Goal: Information Seeking & Learning: Learn about a topic

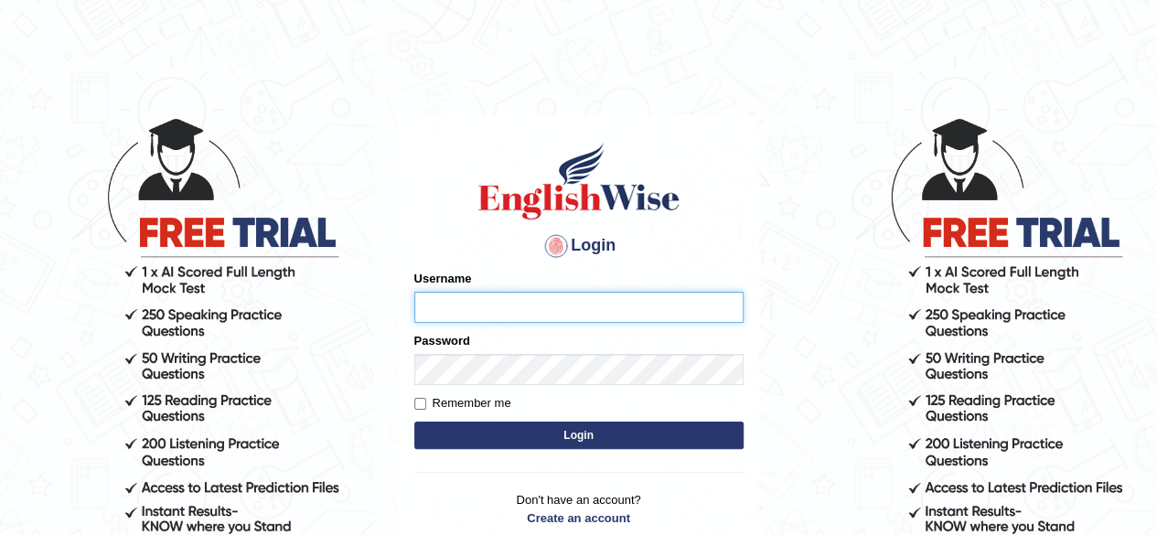
type input "simranjeetkaur_parramatta"
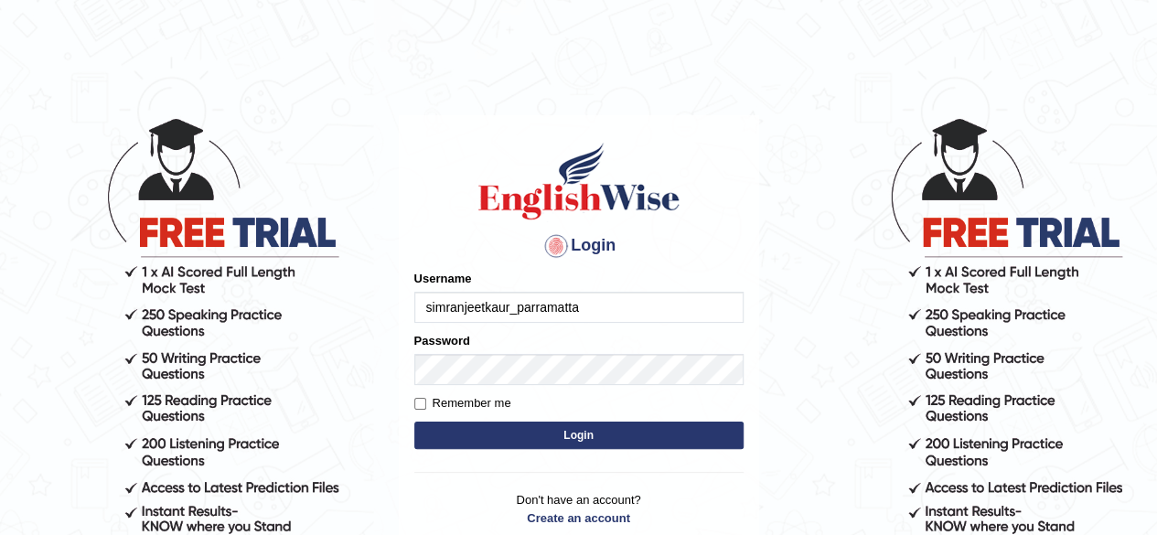
click at [551, 428] on button "Login" at bounding box center [578, 435] width 329 height 27
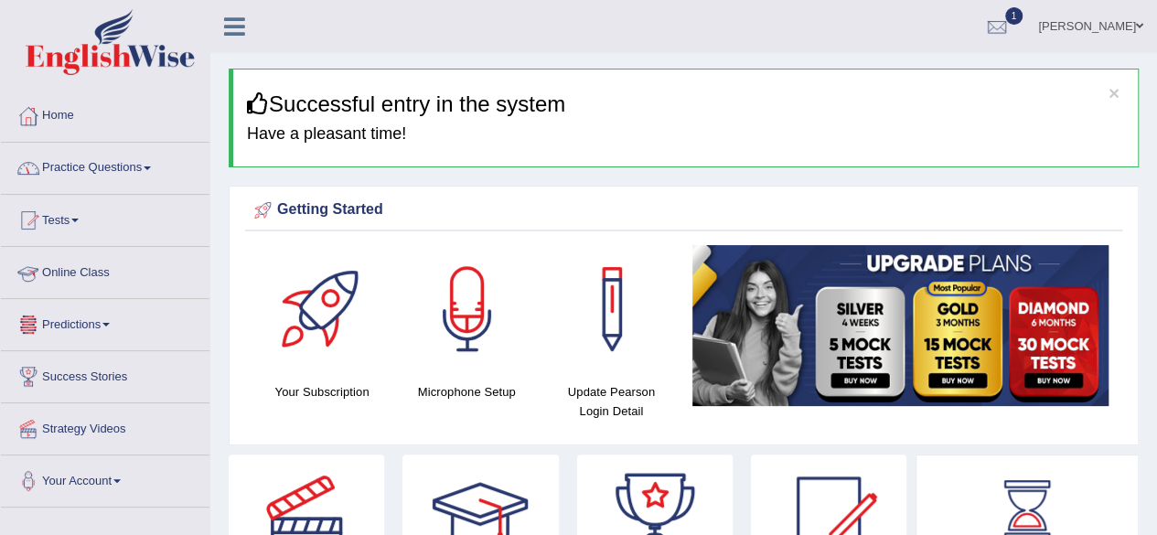
click at [128, 317] on link "Predictions" at bounding box center [105, 322] width 209 height 46
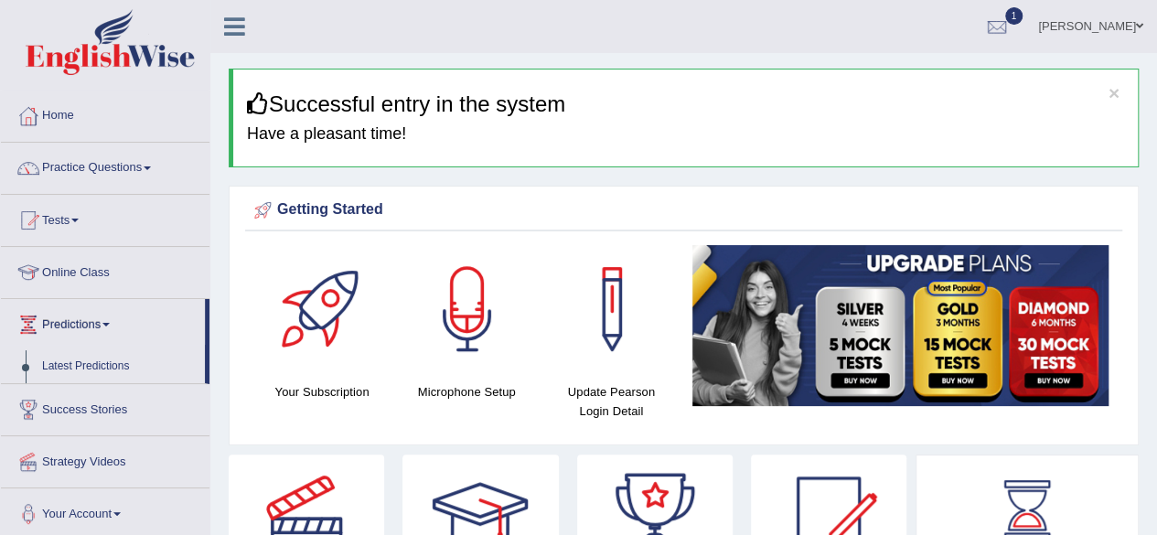
click at [209, 349] on div "Home Practice Questions Speaking Practice Read Aloud Repeat Sentence Describe I…" at bounding box center [105, 316] width 236 height 450
click at [114, 359] on link "Latest Predictions" at bounding box center [119, 366] width 171 height 33
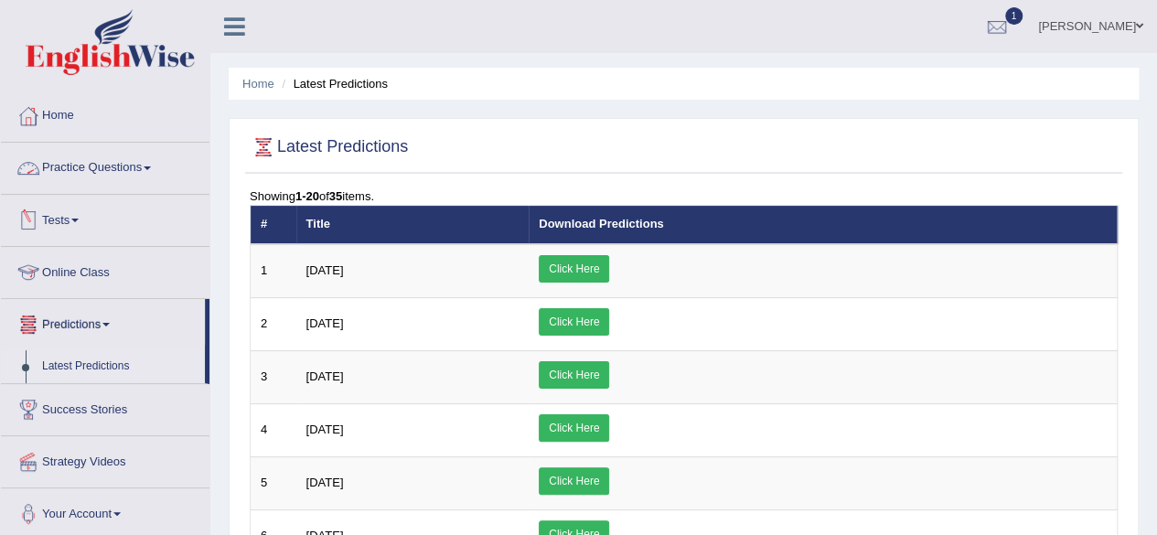
click at [128, 165] on link "Practice Questions" at bounding box center [105, 166] width 209 height 46
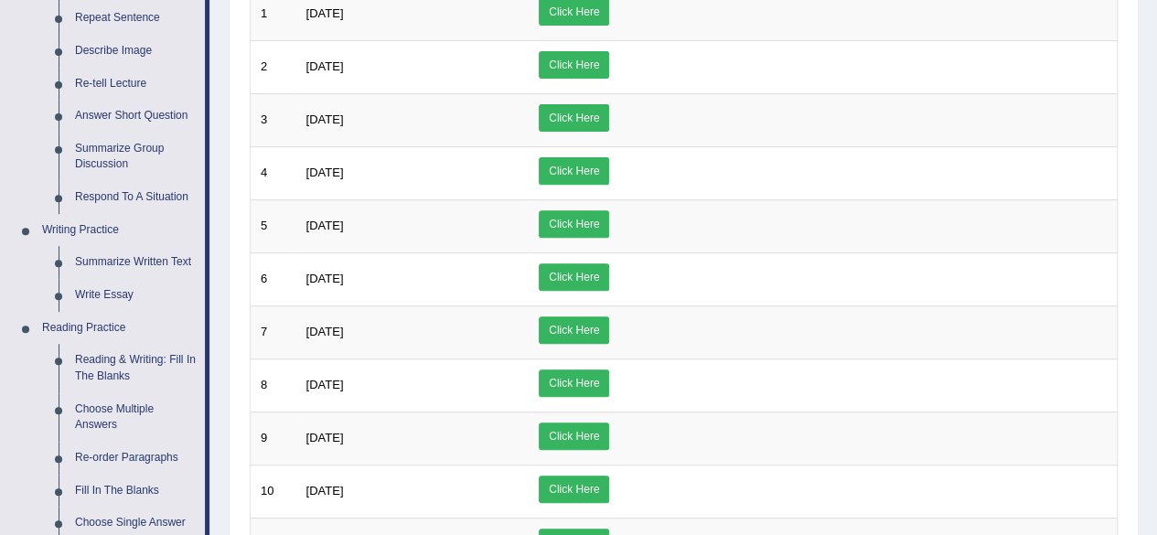
scroll to position [439, 0]
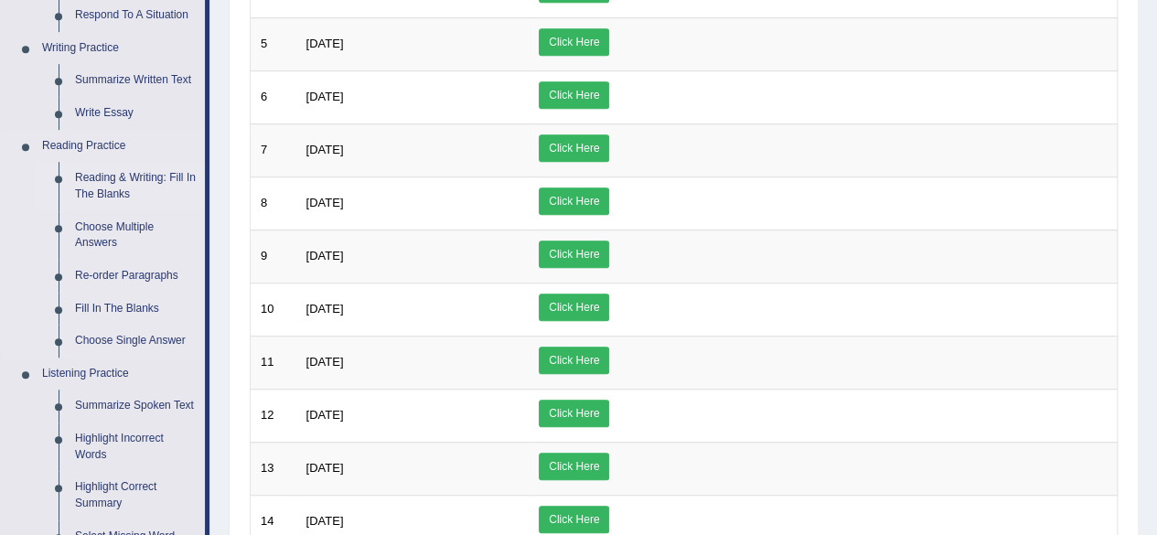
click at [135, 174] on link "Reading & Writing: Fill In The Blanks" at bounding box center [136, 186] width 138 height 48
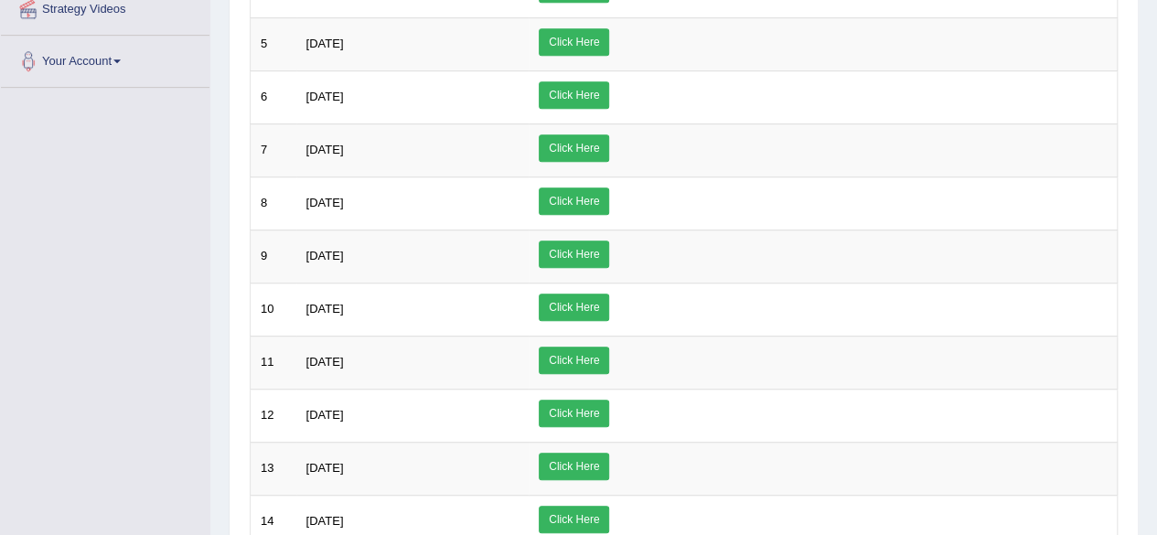
scroll to position [533, 0]
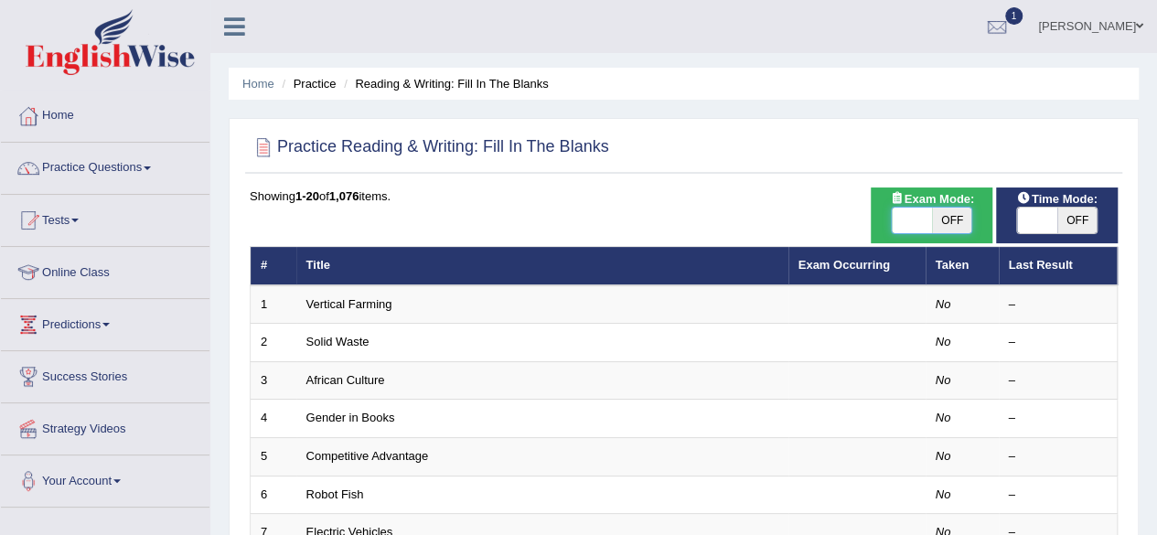
click at [928, 215] on span at bounding box center [912, 221] width 40 height 26
checkbox input "true"
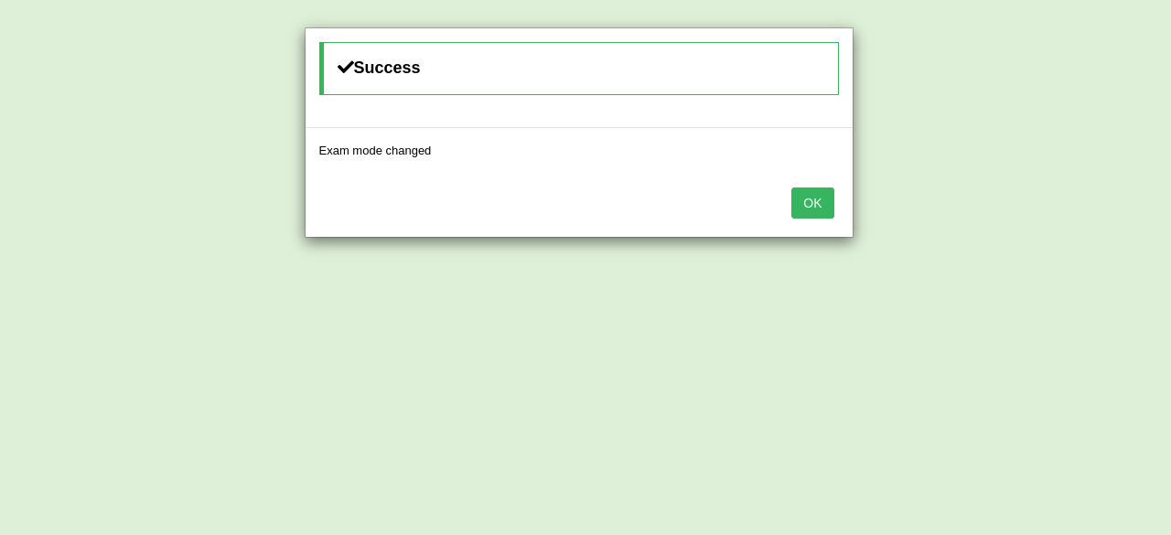
click at [814, 208] on button "OK" at bounding box center [812, 203] width 42 height 31
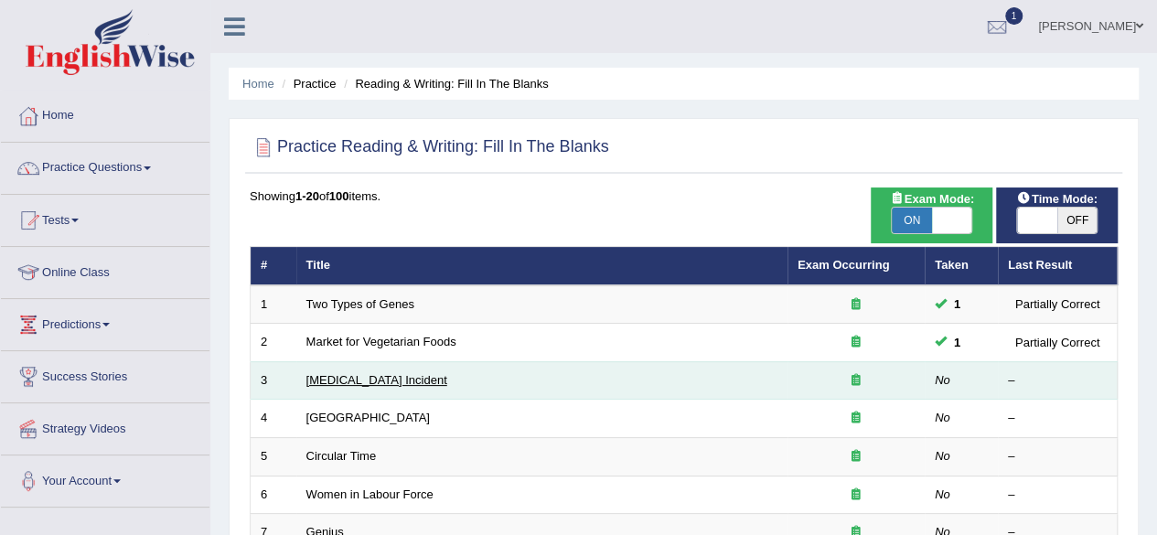
click at [355, 376] on link "[MEDICAL_DATA] Incident" at bounding box center [376, 380] width 141 height 14
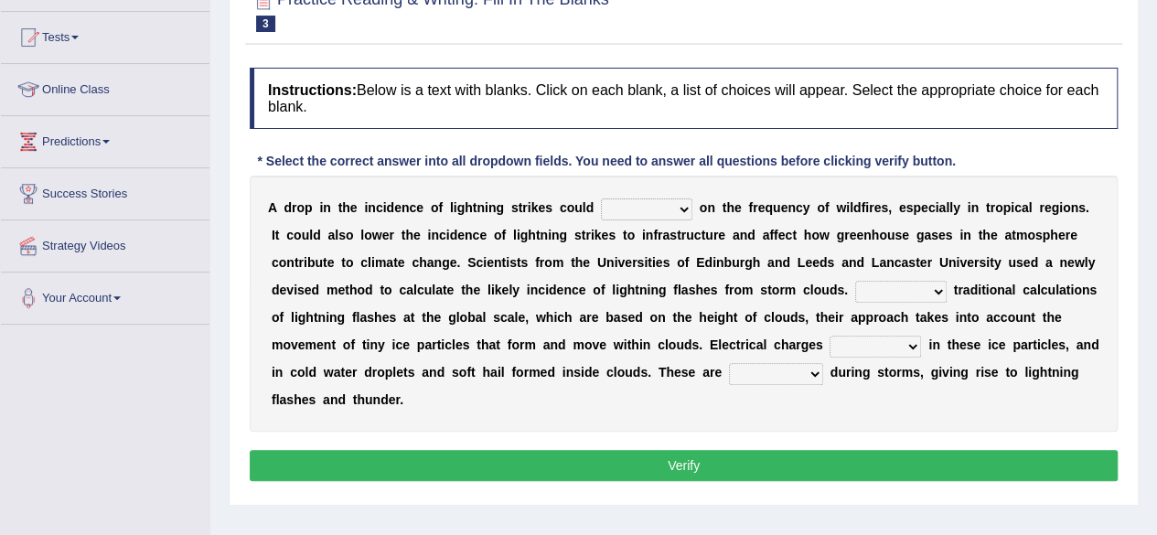
scroll to position [220, 0]
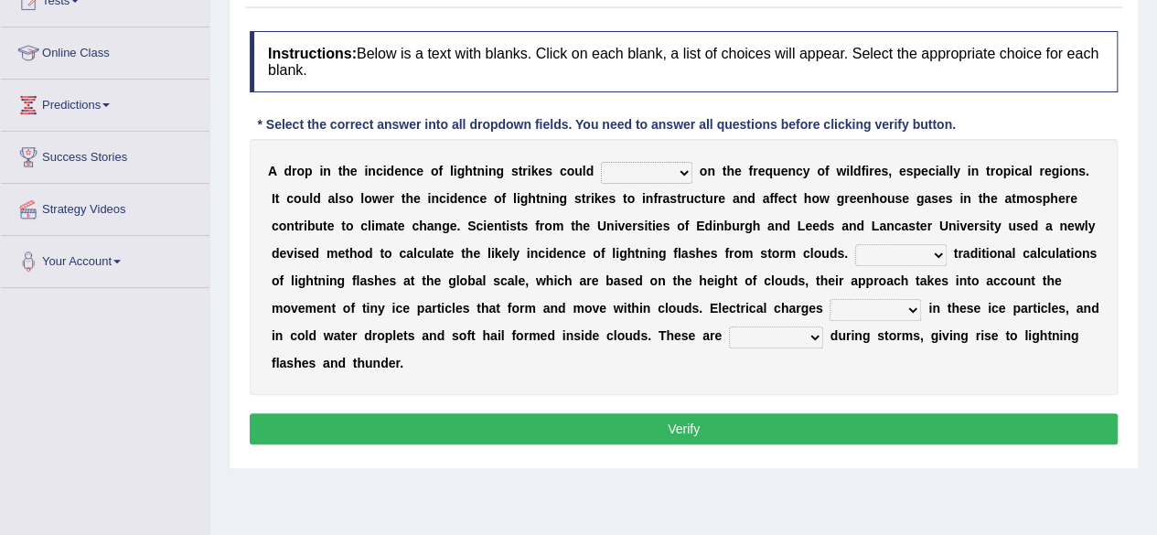
click at [677, 169] on select "dwell focus impact depend" at bounding box center [646, 173] width 91 height 22
click at [675, 174] on select "dwell focus impact depend" at bounding box center [646, 173] width 91 height 22
select select "focus"
click at [601, 162] on select "dwell focus impact depend" at bounding box center [646, 173] width 91 height 22
click at [913, 254] on select "Unlike Unless Except Besides" at bounding box center [900, 255] width 91 height 22
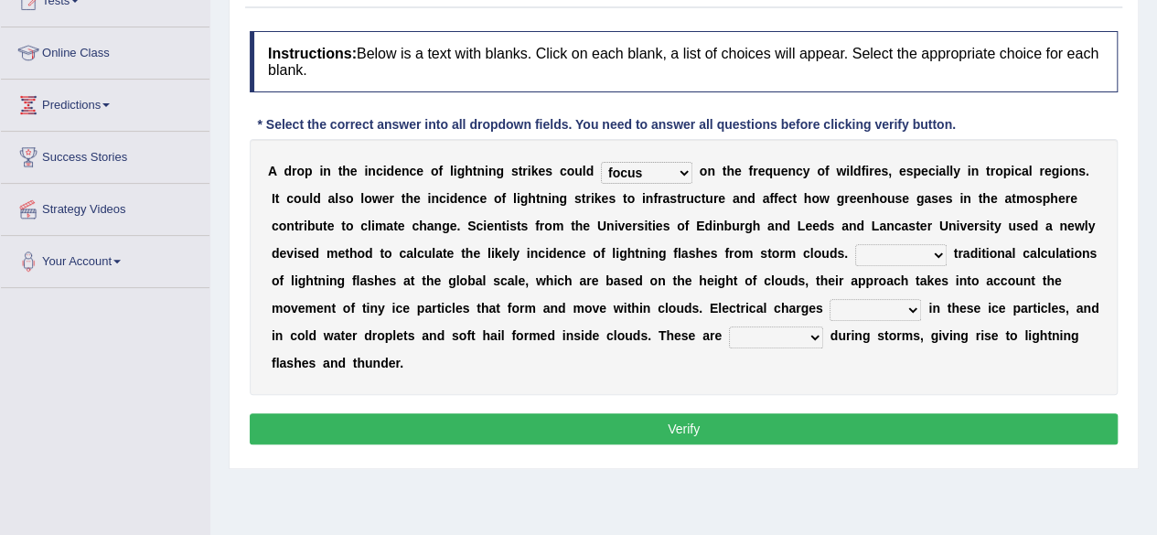
select select "Besides"
click at [855, 244] on select "Unlike Unless Except Besides" at bounding box center [900, 255] width 91 height 22
click at [880, 309] on select "run off build up mess up zoom in" at bounding box center [875, 310] width 91 height 22
select select "run off"
click at [830, 299] on select "run off build up mess up zoom in" at bounding box center [875, 310] width 91 height 22
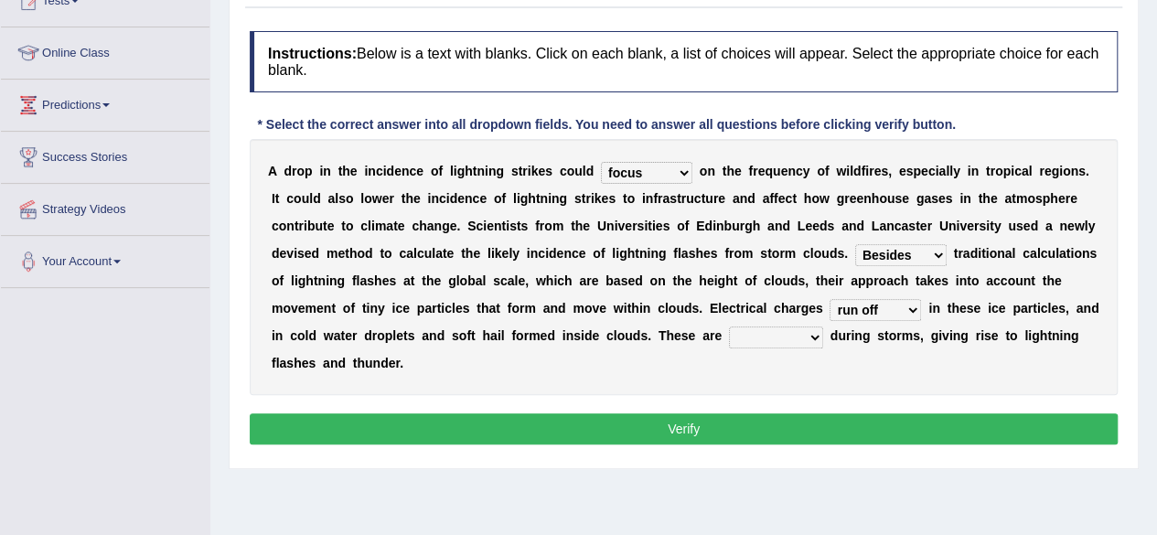
click at [782, 333] on select "collected diverted rounded discharged" at bounding box center [776, 338] width 94 height 22
select select "collected"
click at [729, 327] on select "collected diverted rounded discharged" at bounding box center [776, 338] width 94 height 22
click at [777, 425] on button "Verify" at bounding box center [684, 428] width 868 height 31
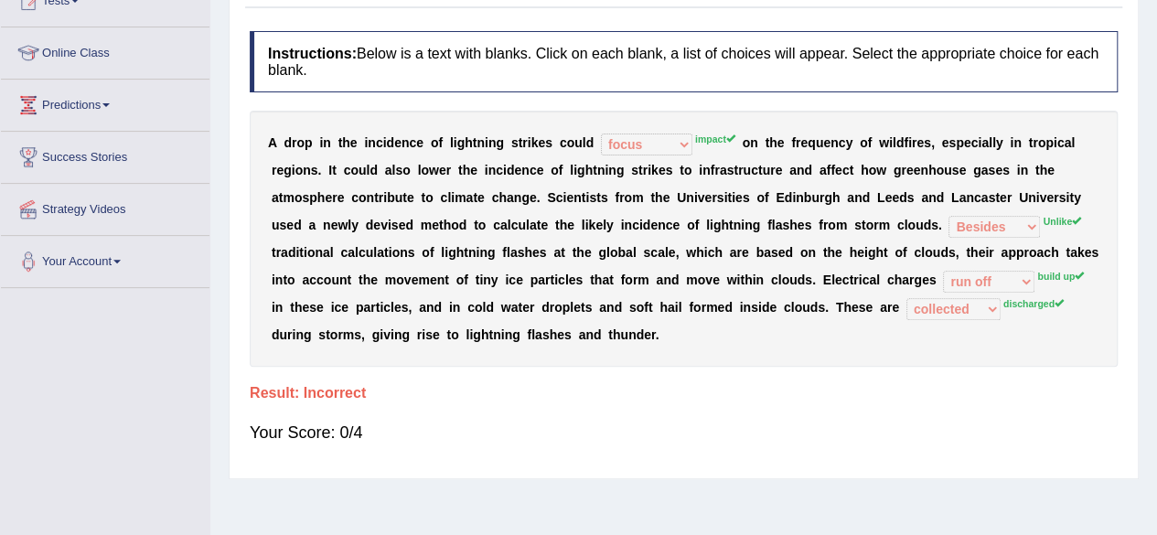
scroll to position [0, 0]
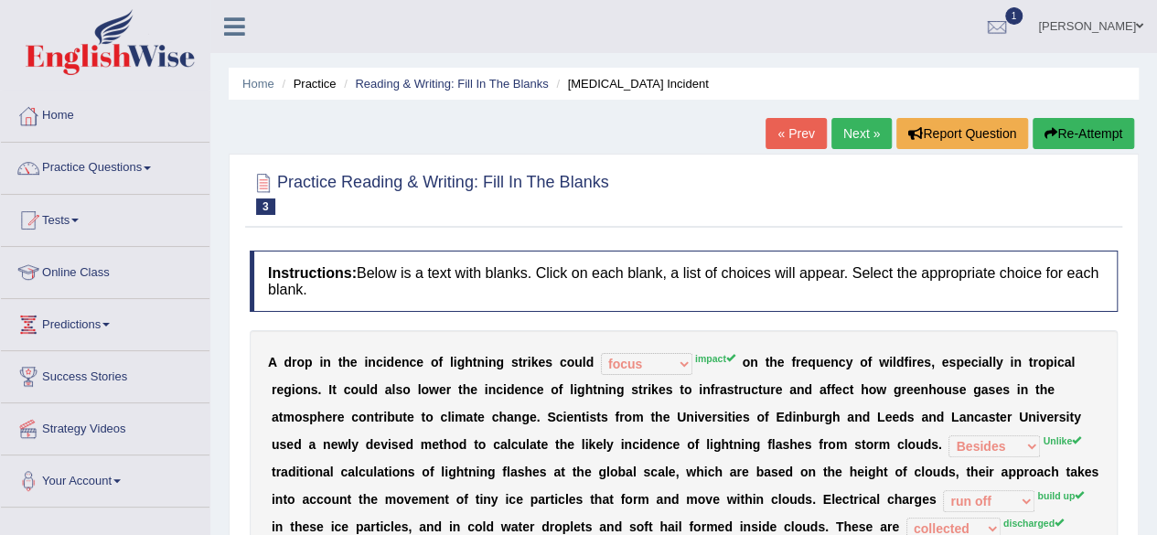
click at [853, 148] on link "Next »" at bounding box center [861, 133] width 60 height 31
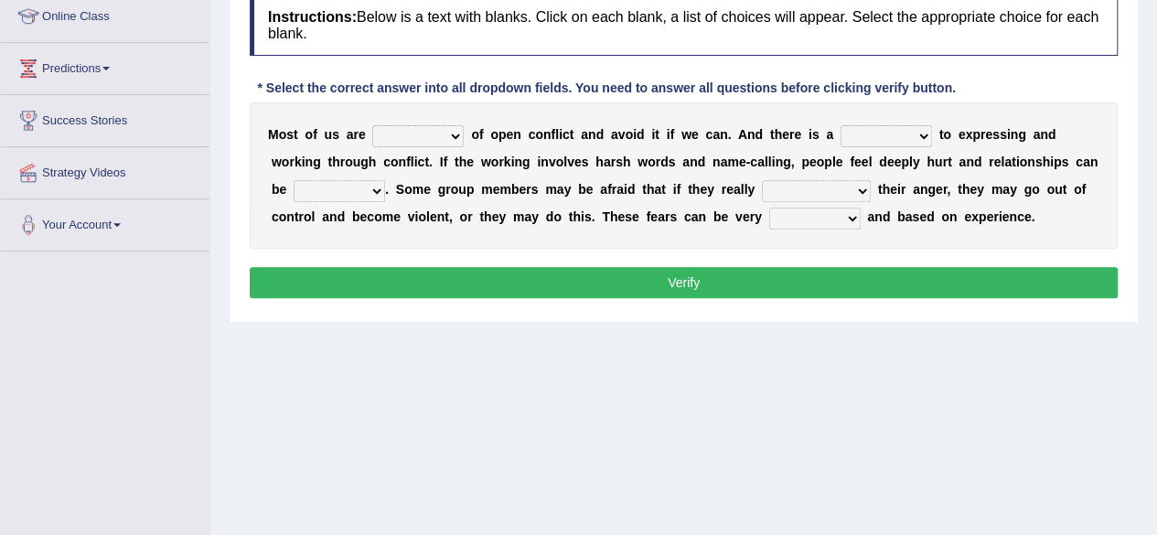
click at [442, 130] on select "panic scared horrible fear" at bounding box center [417, 136] width 91 height 22
select select "scared"
click at [372, 125] on select "panic scared horrible fear" at bounding box center [417, 136] width 91 height 22
click at [891, 134] on select "hazard challenge risk danger" at bounding box center [886, 136] width 91 height 22
select select "risk"
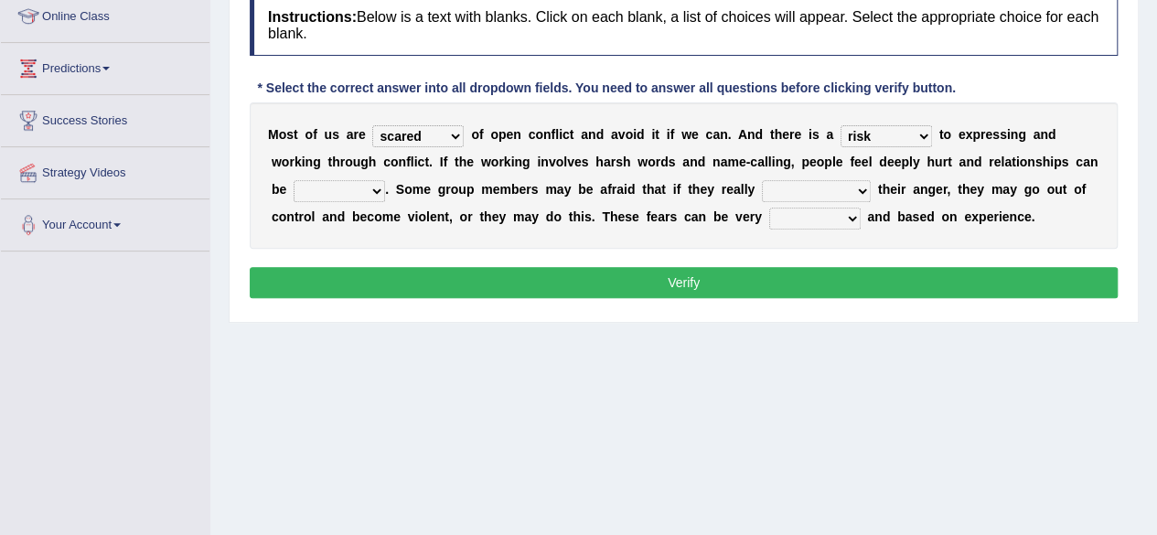
click at [841, 125] on select "hazard challenge risk danger" at bounding box center [886, 136] width 91 height 22
click at [382, 190] on select "injured opted impaired damaged" at bounding box center [339, 191] width 91 height 22
click at [907, 130] on select "hazard challenge risk danger" at bounding box center [886, 136] width 91 height 22
click at [371, 191] on select "injured opted impaired damaged" at bounding box center [339, 191] width 91 height 22
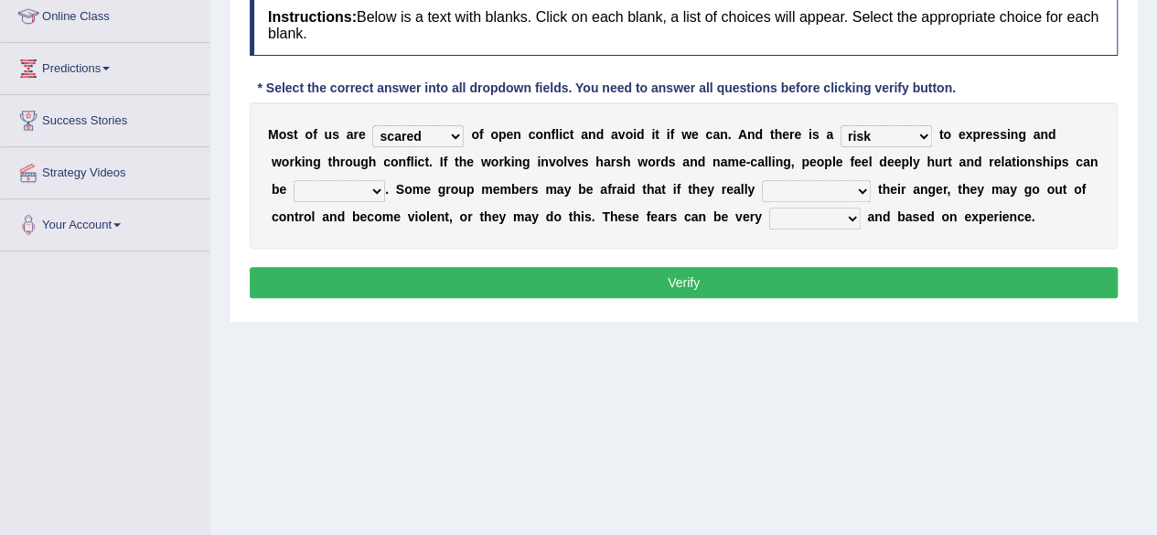
select select "injured"
click at [294, 180] on select "injured opted impaired damaged" at bounding box center [339, 191] width 91 height 22
click at [825, 183] on select "express say communicate hide" at bounding box center [816, 191] width 109 height 22
select select "hide"
click at [762, 180] on select "express say communicate hide" at bounding box center [816, 191] width 109 height 22
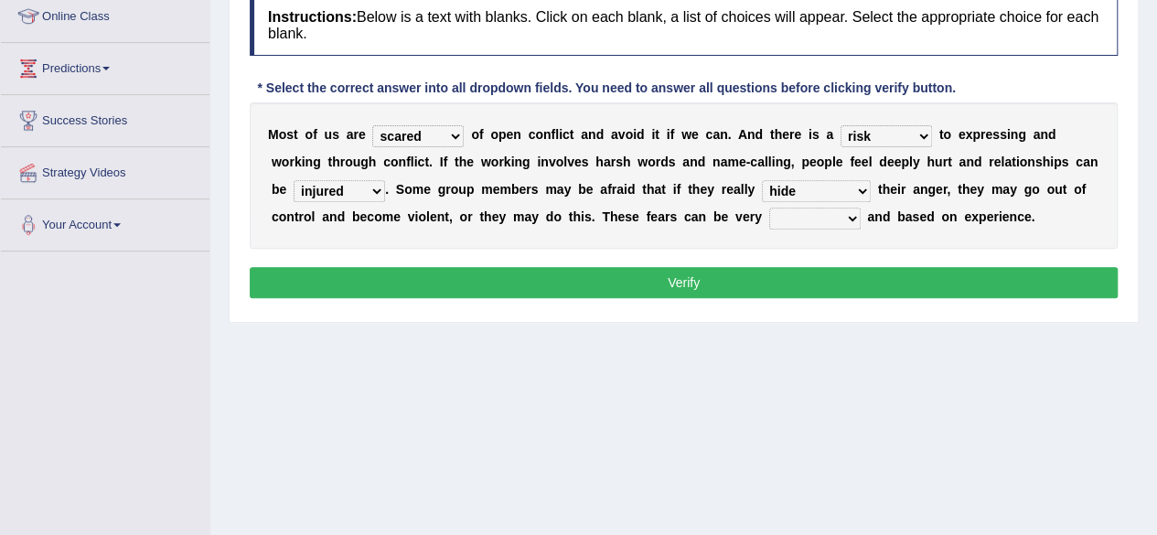
click at [807, 216] on select "real vivid tangible concrete" at bounding box center [814, 219] width 91 height 22
select select "real"
click at [769, 208] on select "real vivid tangible concrete" at bounding box center [814, 219] width 91 height 22
click at [931, 286] on button "Verify" at bounding box center [684, 282] width 868 height 31
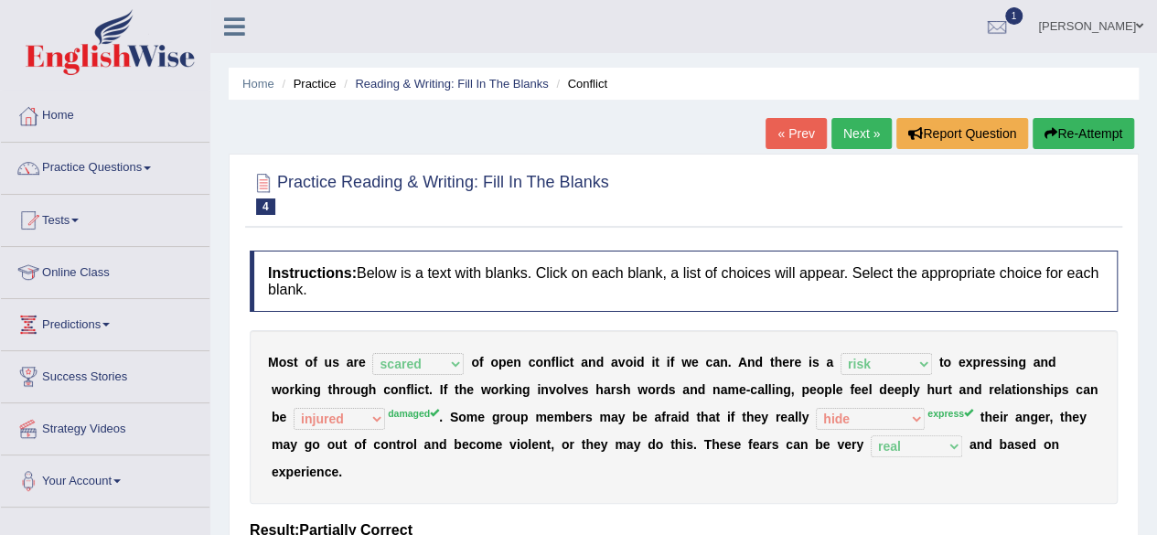
click at [862, 128] on link "Next »" at bounding box center [861, 133] width 60 height 31
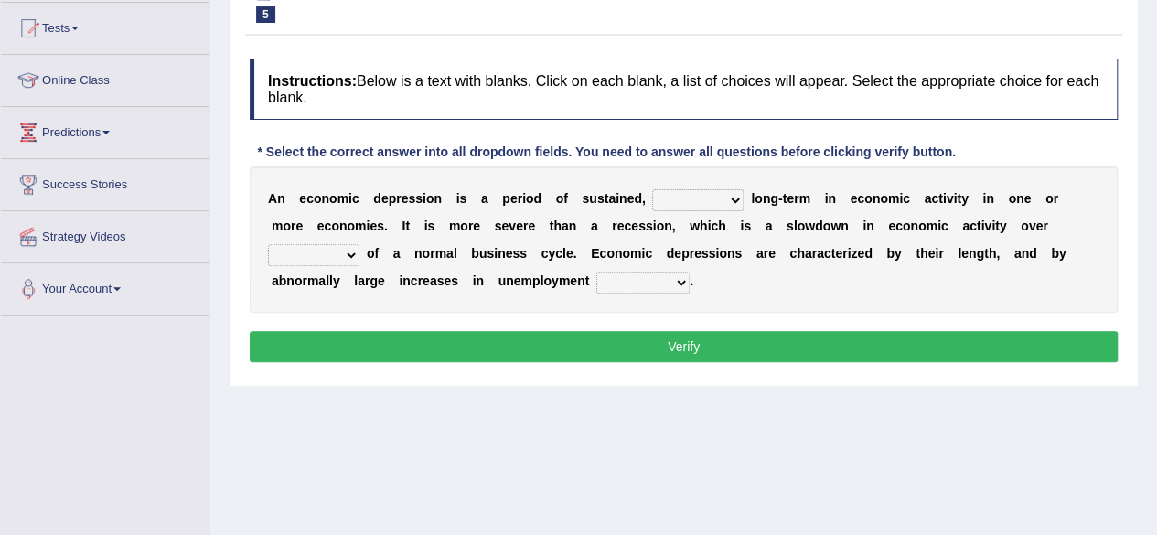
scroll to position [220, 0]
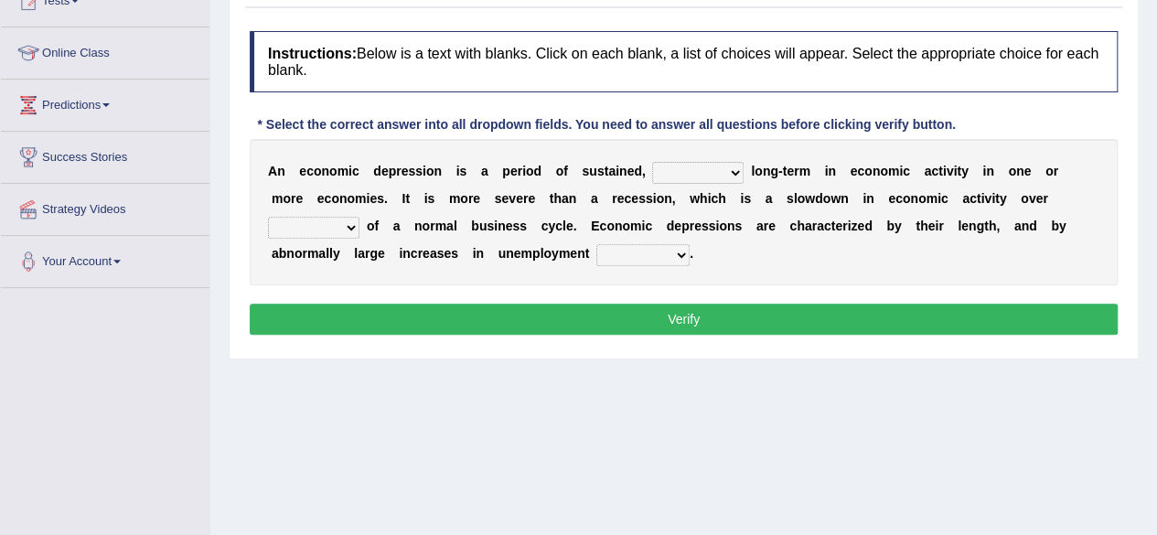
click at [728, 171] on select "variation promotion downturn reduction" at bounding box center [697, 173] width 91 height 22
select select "variation"
click at [652, 162] on select "variation promotion downturn reduction" at bounding box center [697, 173] width 91 height 22
click at [353, 227] on select "an era the course a tally the year" at bounding box center [313, 228] width 91 height 22
select select "the year"
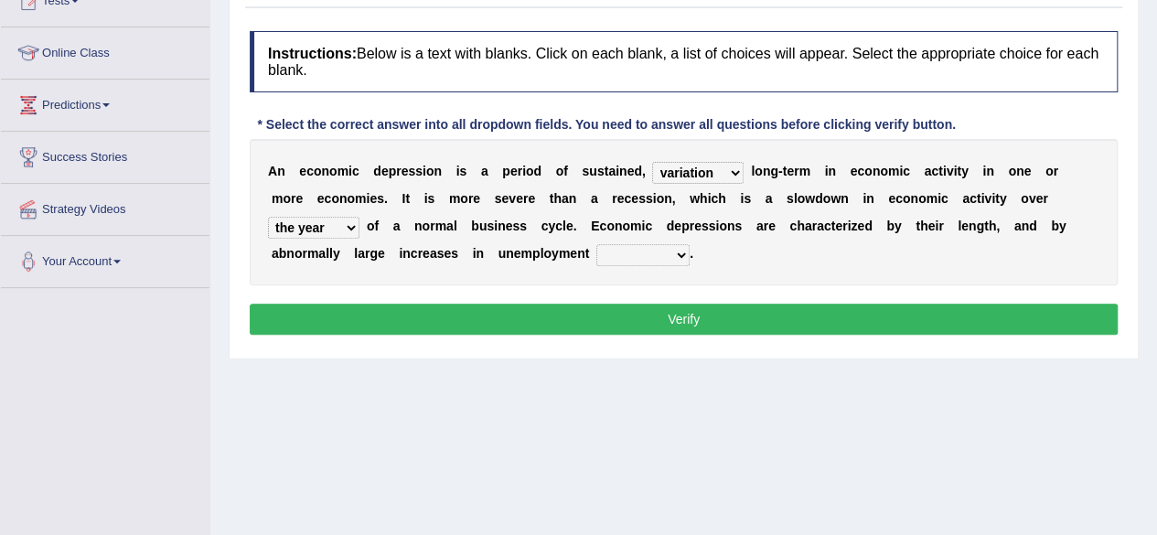
click at [268, 217] on select "an era the course a tally the year" at bounding box center [313, 228] width 91 height 22
click at [665, 252] on select "calculation bias ratio rate" at bounding box center [642, 255] width 93 height 22
select select "rate"
click at [596, 244] on select "calculation bias ratio rate" at bounding box center [642, 255] width 93 height 22
click at [818, 314] on button "Verify" at bounding box center [684, 319] width 868 height 31
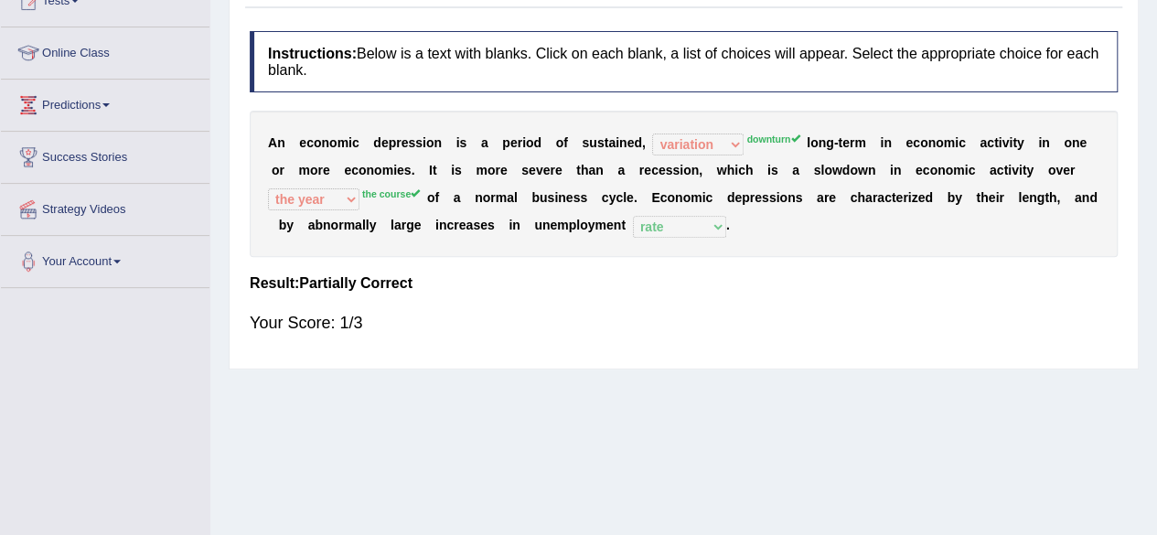
click at [776, 138] on sup "downturn" at bounding box center [772, 139] width 53 height 11
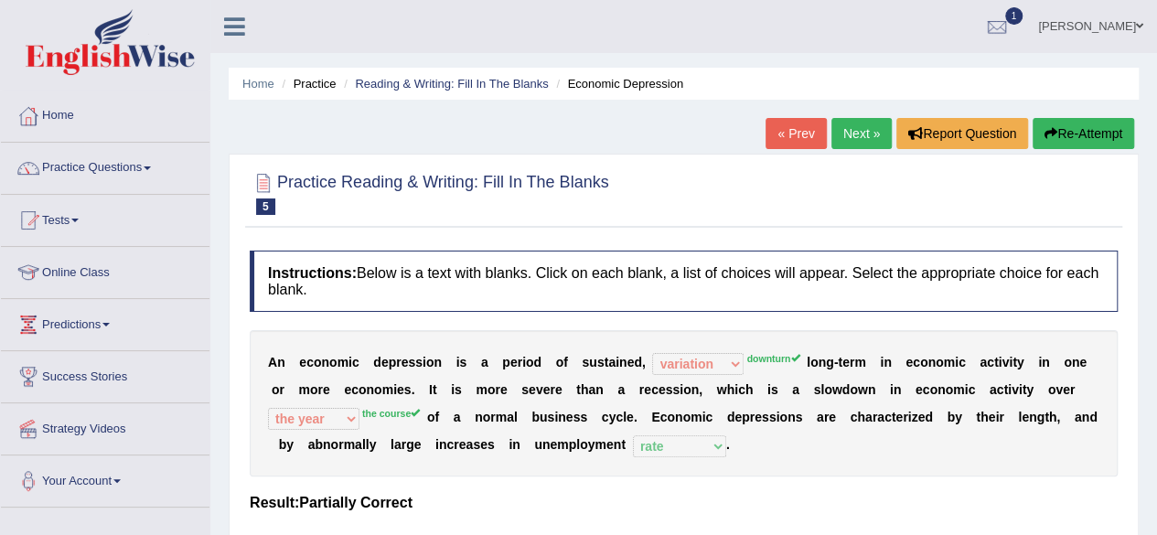
click at [865, 131] on link "Next »" at bounding box center [861, 133] width 60 height 31
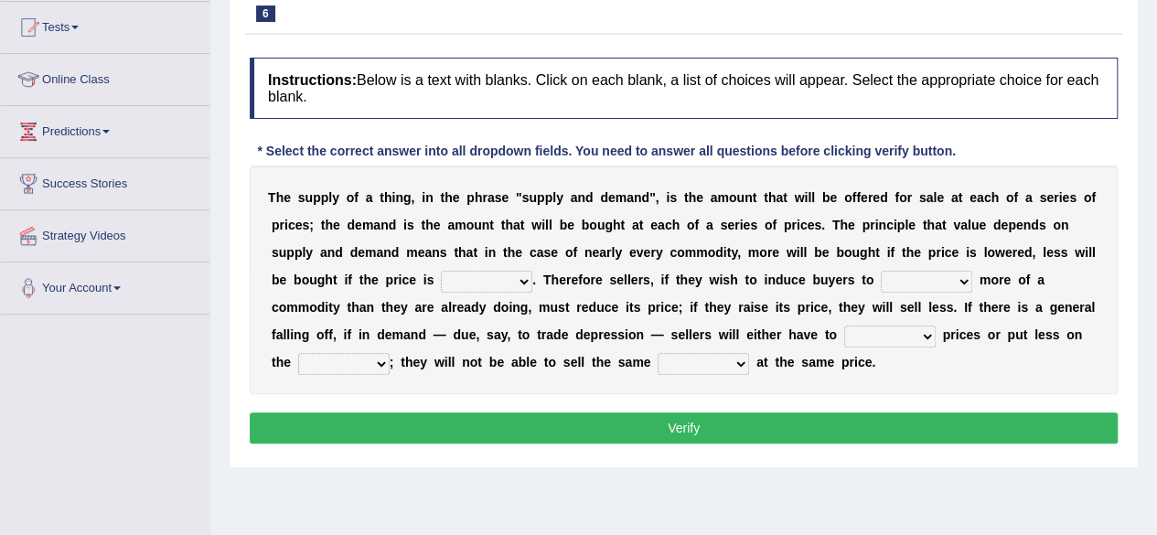
scroll to position [220, 0]
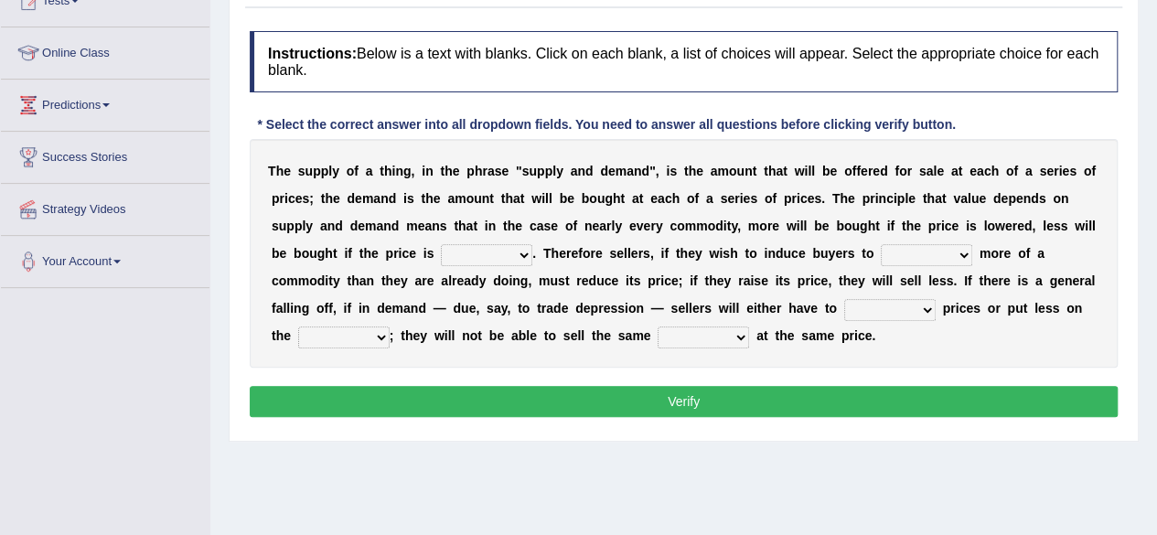
click at [519, 252] on select "higher kept folded raised" at bounding box center [486, 255] width 91 height 22
select select "higher"
click at [441, 244] on select "higher kept folded raised" at bounding box center [486, 255] width 91 height 22
click at [922, 252] on select "remove judge hide take" at bounding box center [926, 255] width 91 height 22
select select "remove"
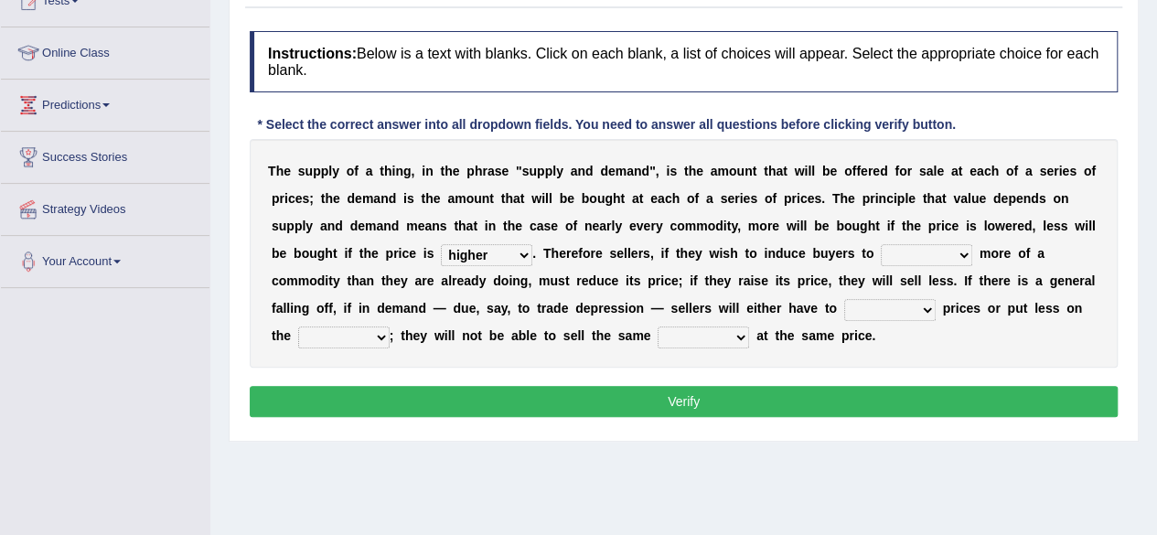
click at [881, 244] on select "remove judge hide take" at bounding box center [926, 255] width 91 height 22
click at [910, 306] on select "trade treat describe reduce" at bounding box center [889, 310] width 91 height 22
select select "trade"
click at [844, 299] on select "trade treat describe reduce" at bounding box center [889, 310] width 91 height 22
click at [370, 336] on select "store way market panel" at bounding box center [343, 338] width 91 height 22
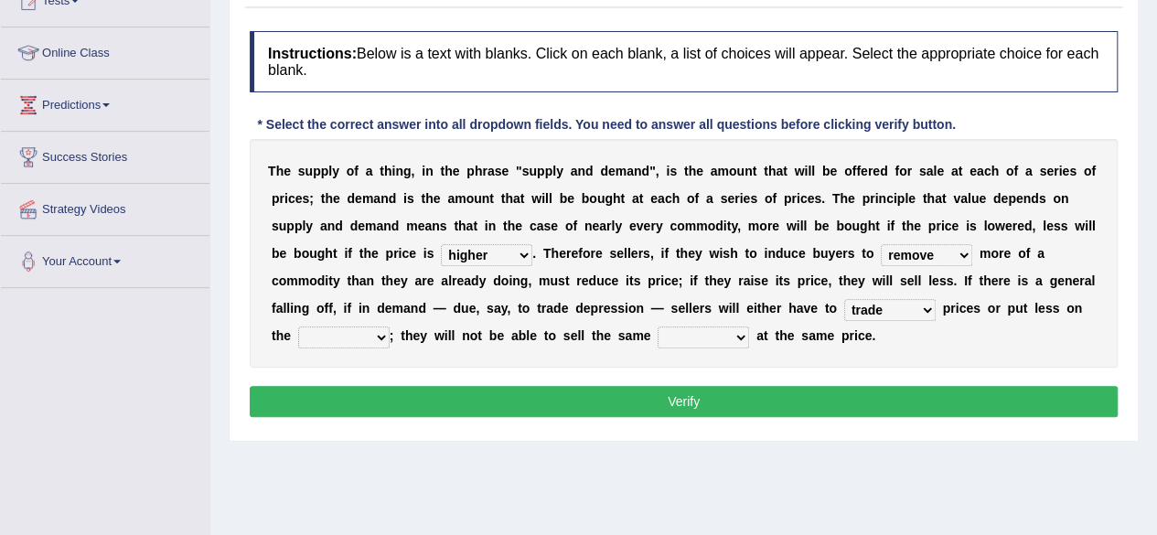
select select "market"
click at [298, 327] on select "store way market panel" at bounding box center [343, 338] width 91 height 22
click at [721, 339] on select "quality patch amount deal" at bounding box center [703, 338] width 91 height 22
select select "quality"
click at [658, 327] on select "quality patch amount deal" at bounding box center [703, 338] width 91 height 22
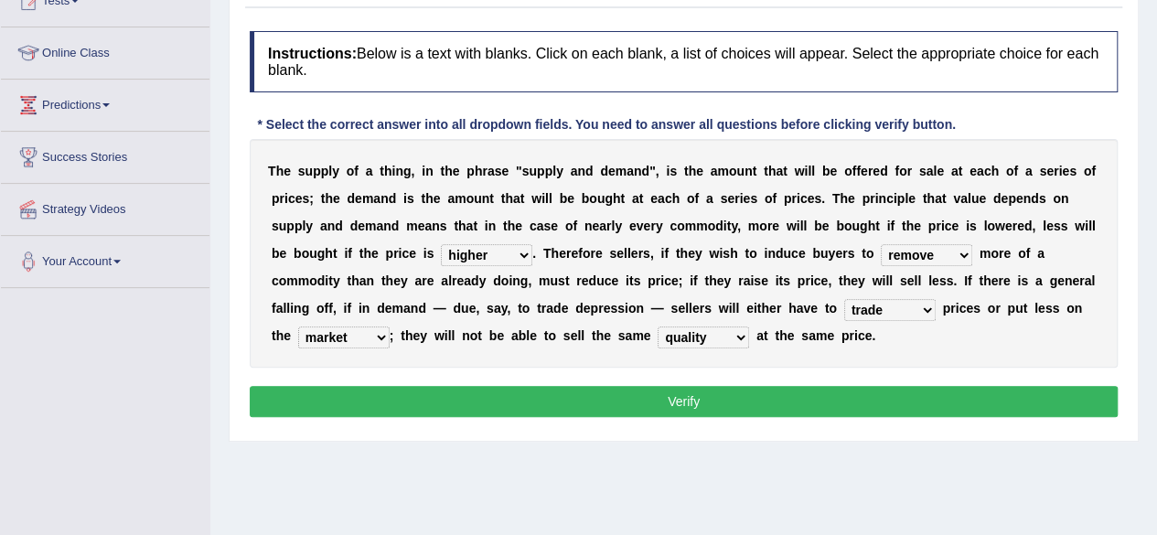
click at [702, 396] on button "Verify" at bounding box center [684, 401] width 868 height 31
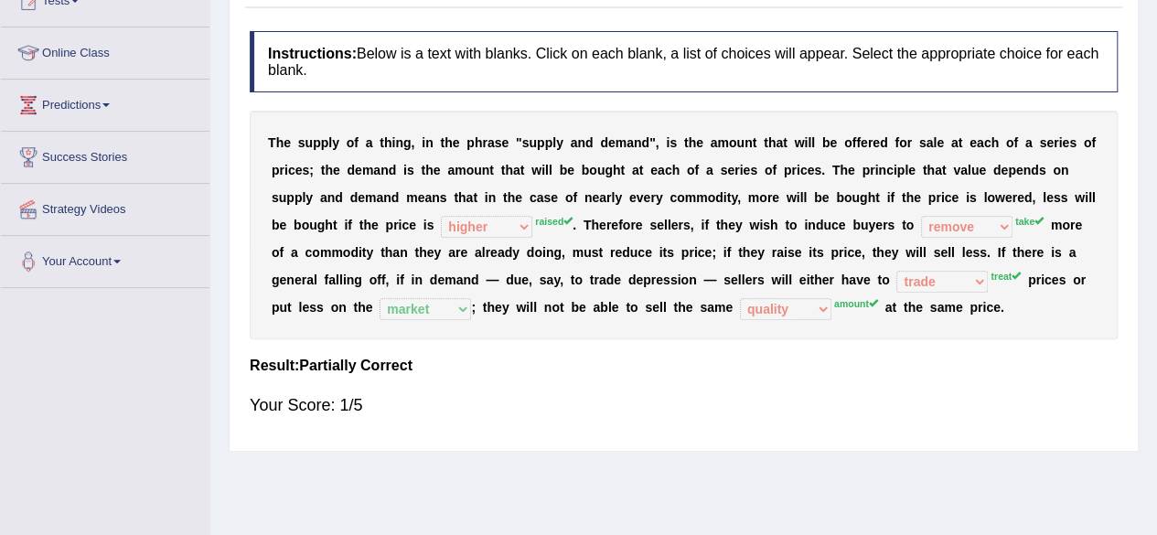
scroll to position [0, 0]
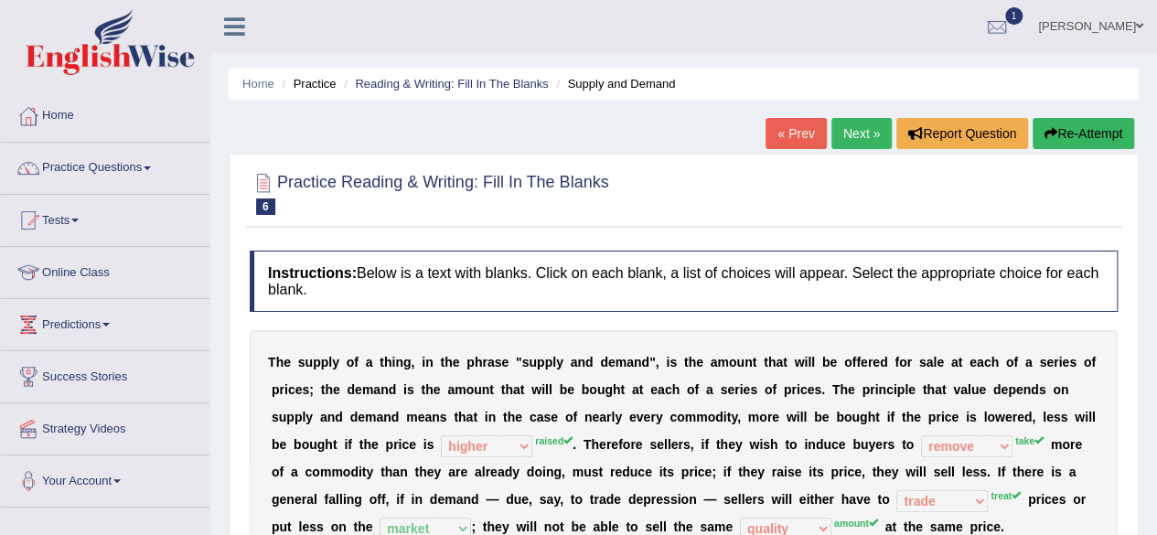
click at [858, 134] on link "Next »" at bounding box center [861, 133] width 60 height 31
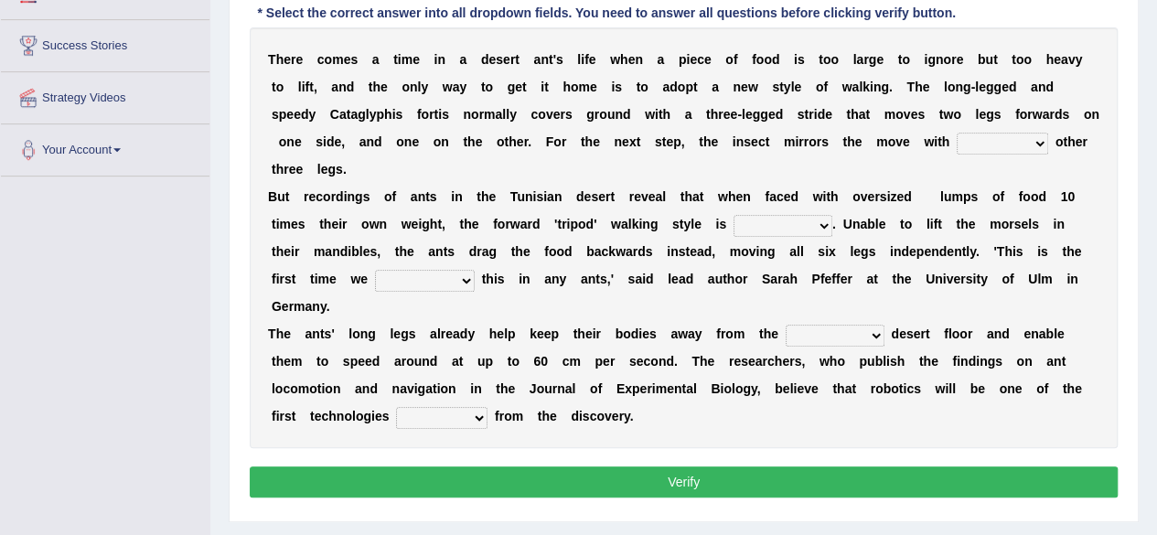
scroll to position [329, 0]
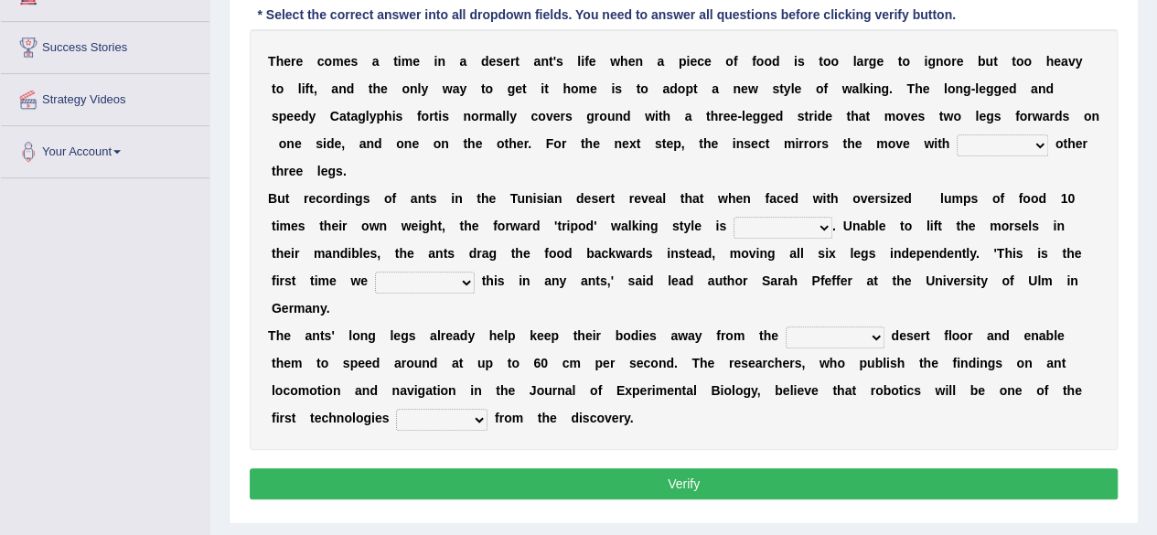
click at [1037, 147] on select "her its there his" at bounding box center [1002, 145] width 91 height 22
select select "its"
click at [957, 134] on select "her its there his" at bounding box center [1002, 145] width 91 height 22
click at [796, 228] on select "abandoned abandon abandoning abandoned" at bounding box center [783, 228] width 99 height 22
select select "abandon"
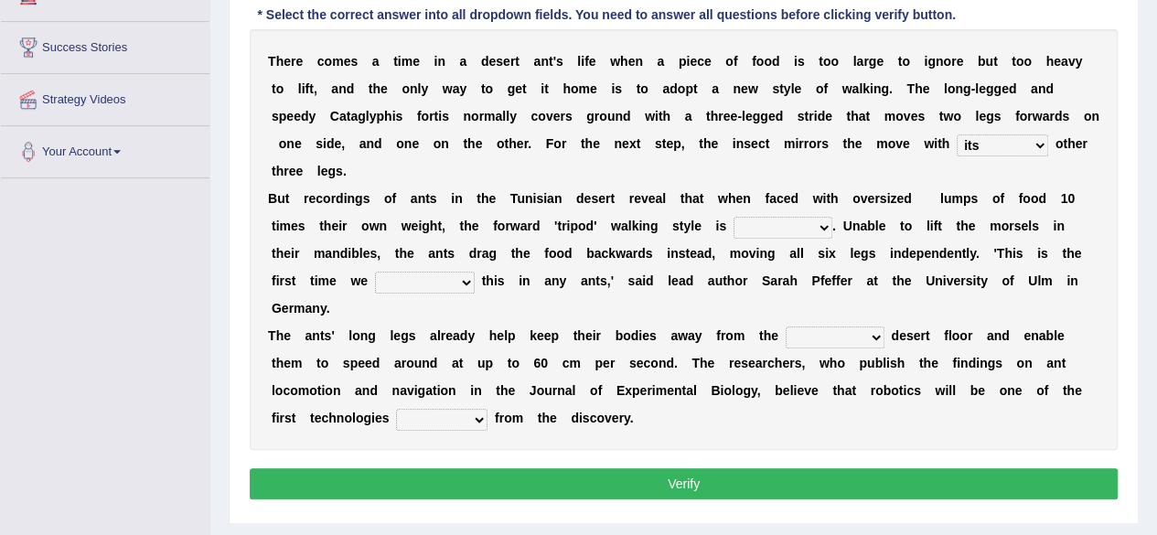
click at [734, 217] on select "abandoned abandon abandoning abandoned" at bounding box center [783, 228] width 99 height 22
click at [453, 290] on select "saw seen having seen have seen" at bounding box center [425, 283] width 100 height 22
select select "have seen"
click at [375, 272] on select "saw seen having seen have seen" at bounding box center [425, 283] width 100 height 22
click at [809, 328] on select "emotional stuck unsensored scorching" at bounding box center [835, 338] width 99 height 22
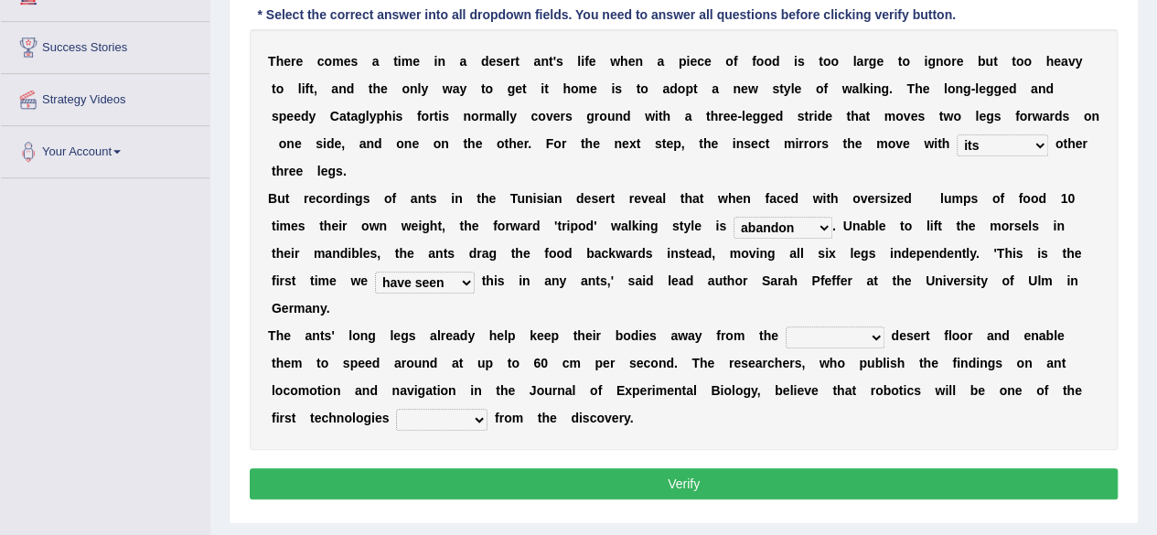
select select "scorching"
click at [786, 327] on select "emotional stuck unsensored scorching" at bounding box center [835, 338] width 99 height 22
click at [466, 413] on select "benefited benefit to benefit benefits" at bounding box center [441, 420] width 91 height 22
click at [485, 424] on select "benefited benefit to benefit benefits" at bounding box center [441, 420] width 91 height 22
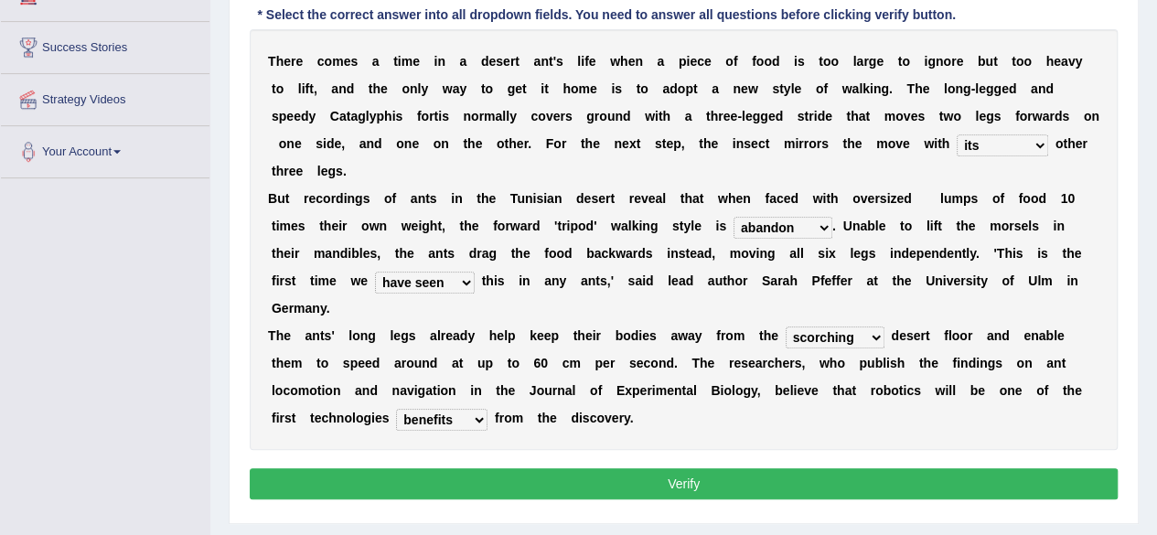
click at [396, 409] on select "benefited benefit to benefit benefits" at bounding box center [441, 420] width 91 height 22
click at [477, 425] on select "benefited benefit to benefit benefits" at bounding box center [441, 420] width 91 height 22
select select "benefit"
click at [396, 409] on select "benefited benefit to benefit benefits" at bounding box center [441, 420] width 91 height 22
click at [749, 471] on button "Verify" at bounding box center [684, 483] width 868 height 31
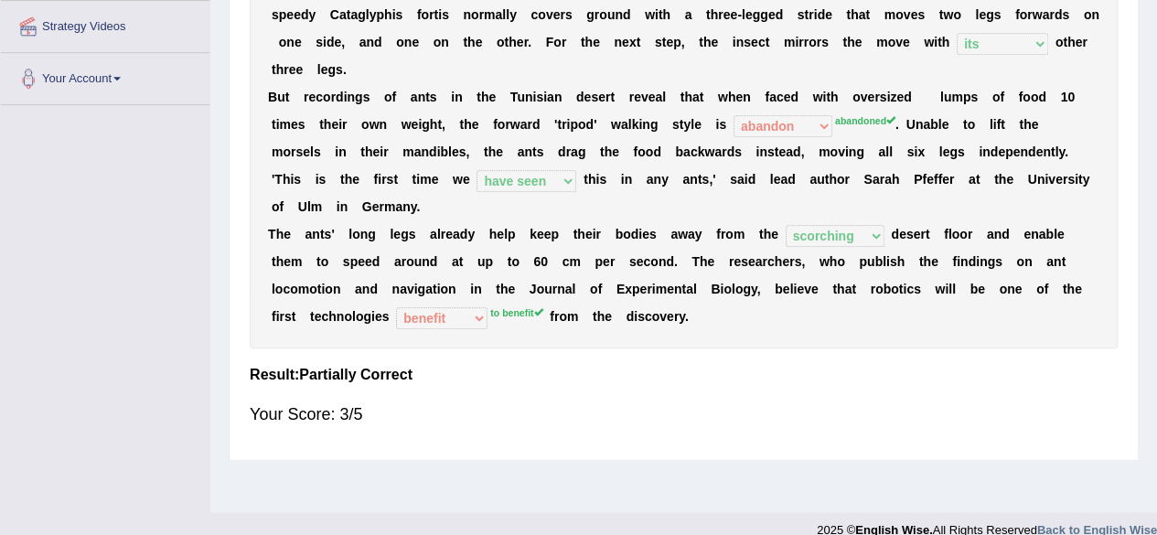
scroll to position [0, 0]
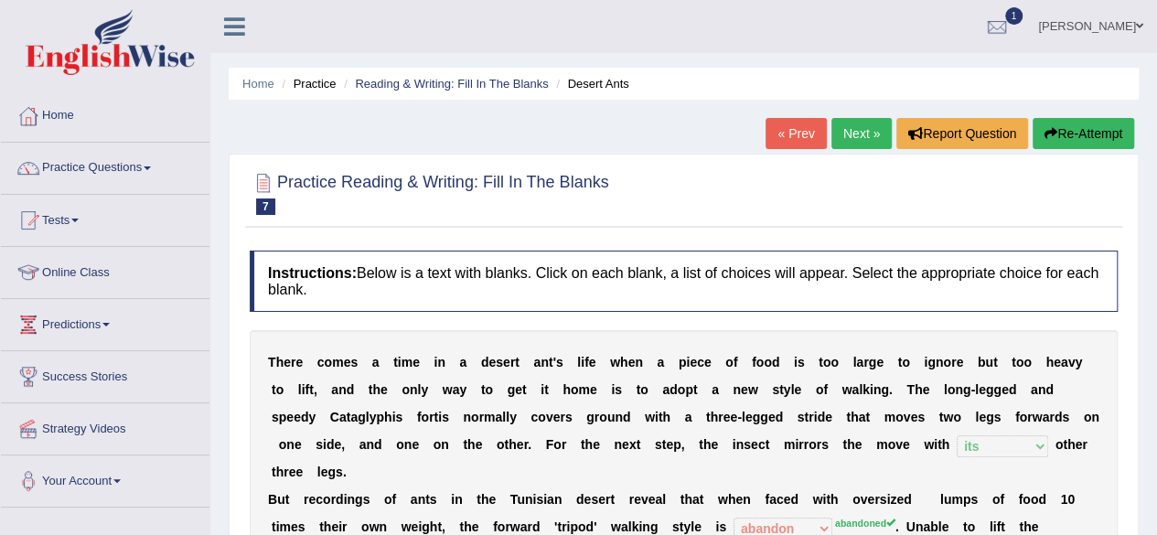
click at [845, 138] on link "Next »" at bounding box center [861, 133] width 60 height 31
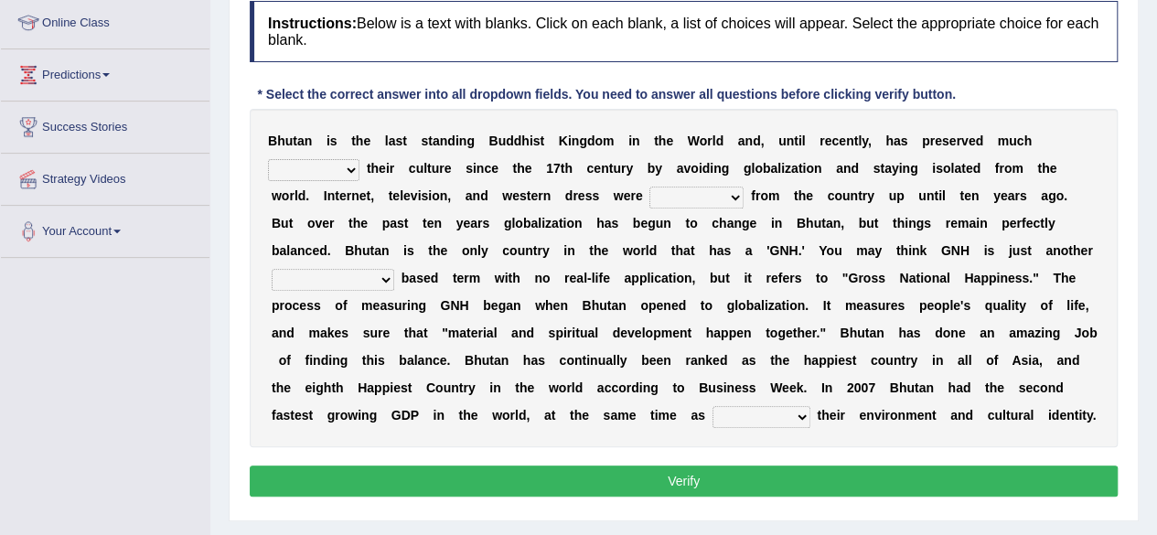
scroll to position [256, 0]
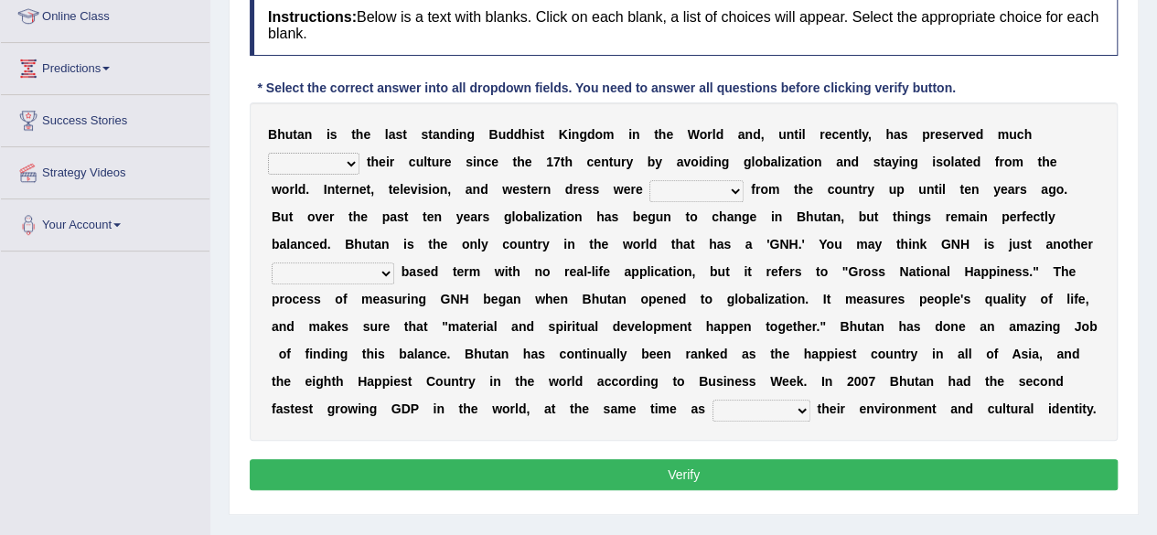
click at [335, 160] on select "of about to for" at bounding box center [313, 164] width 91 height 22
select select "about"
click at [268, 153] on select "of about to for" at bounding box center [313, 164] width 91 height 22
click at [714, 188] on select "summoned observed displayed banned" at bounding box center [696, 191] width 94 height 22
select select "banned"
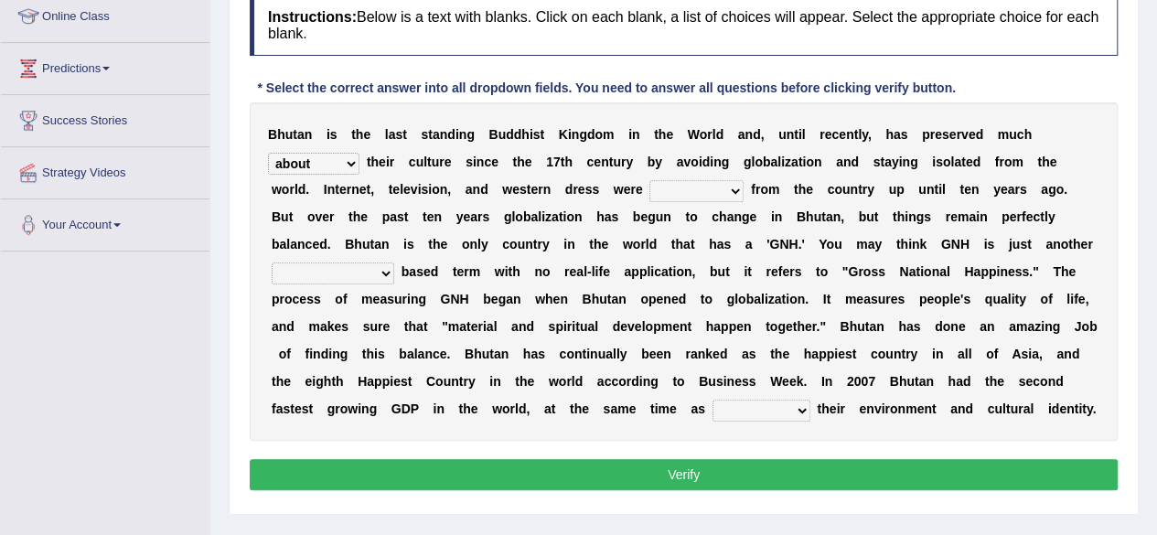
click at [649, 180] on select "summoned observed displayed banned" at bounding box center [696, 191] width 94 height 22
click at [367, 272] on select "statistically barely overwhelmingly roughly" at bounding box center [333, 274] width 123 height 22
select select "roughly"
click at [272, 263] on select "statistically barely overwhelmingly roughly" at bounding box center [333, 274] width 123 height 22
click at [761, 413] on select "demeaning intruding maintaining mourning" at bounding box center [762, 411] width 98 height 22
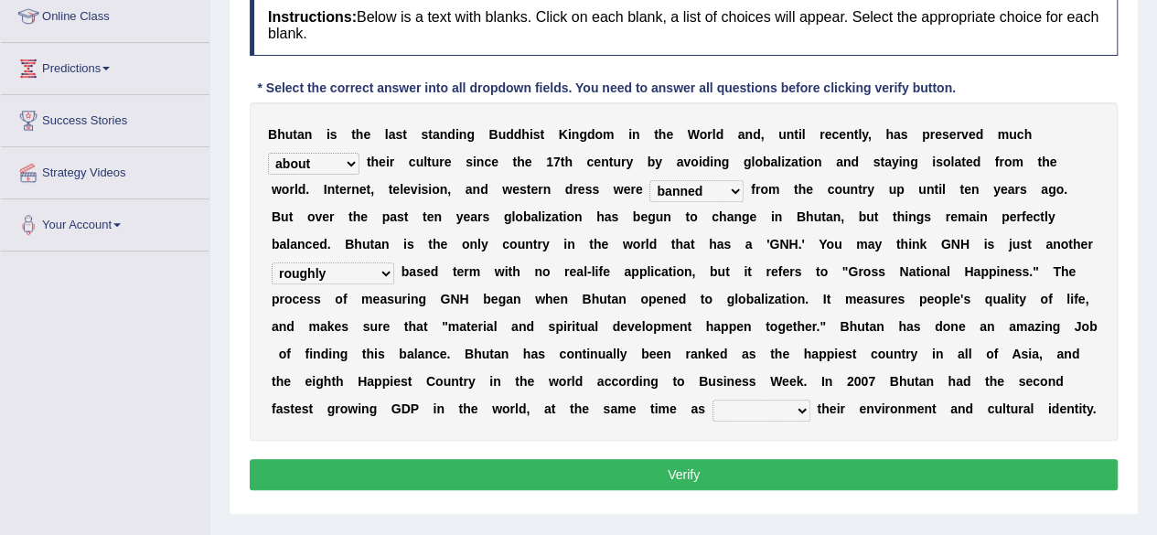
select select "maintaining"
click at [713, 400] on select "demeaning intruding maintaining mourning" at bounding box center [762, 411] width 98 height 22
click at [755, 466] on button "Verify" at bounding box center [684, 474] width 868 height 31
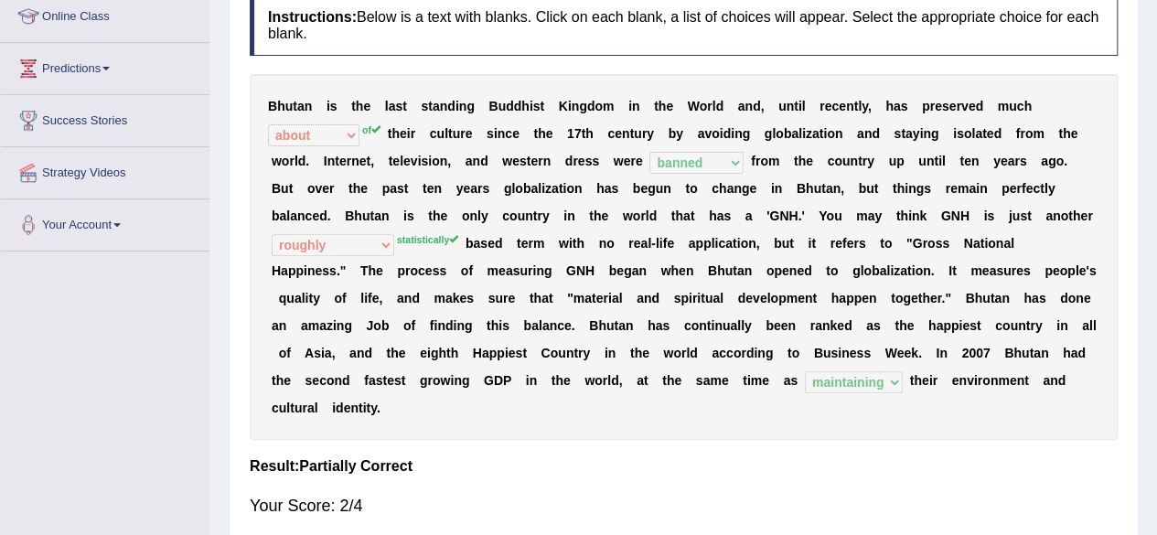
scroll to position [0, 0]
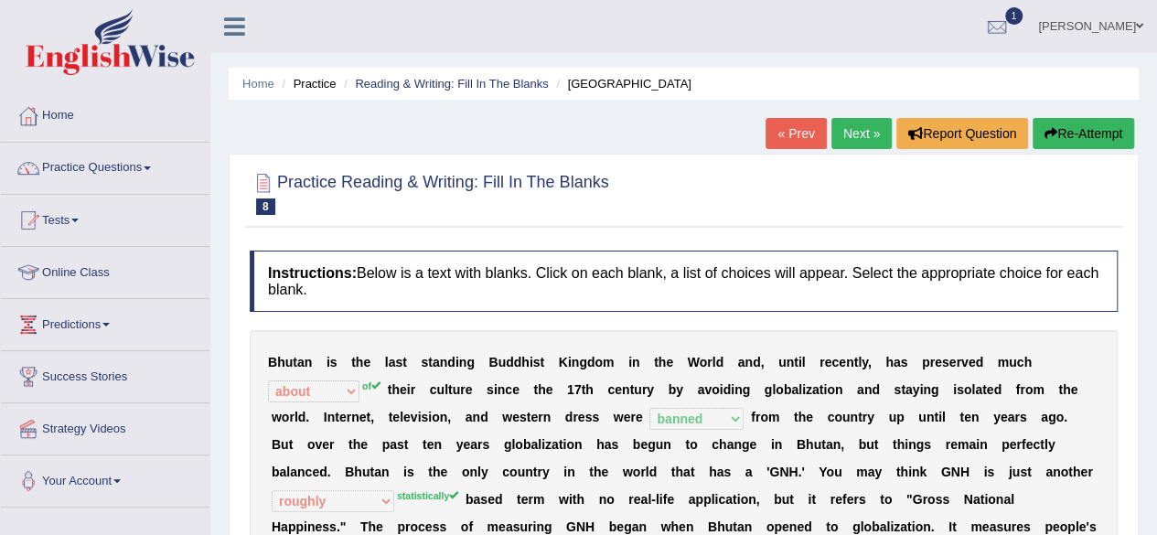
click at [853, 140] on link "Next »" at bounding box center [861, 133] width 60 height 31
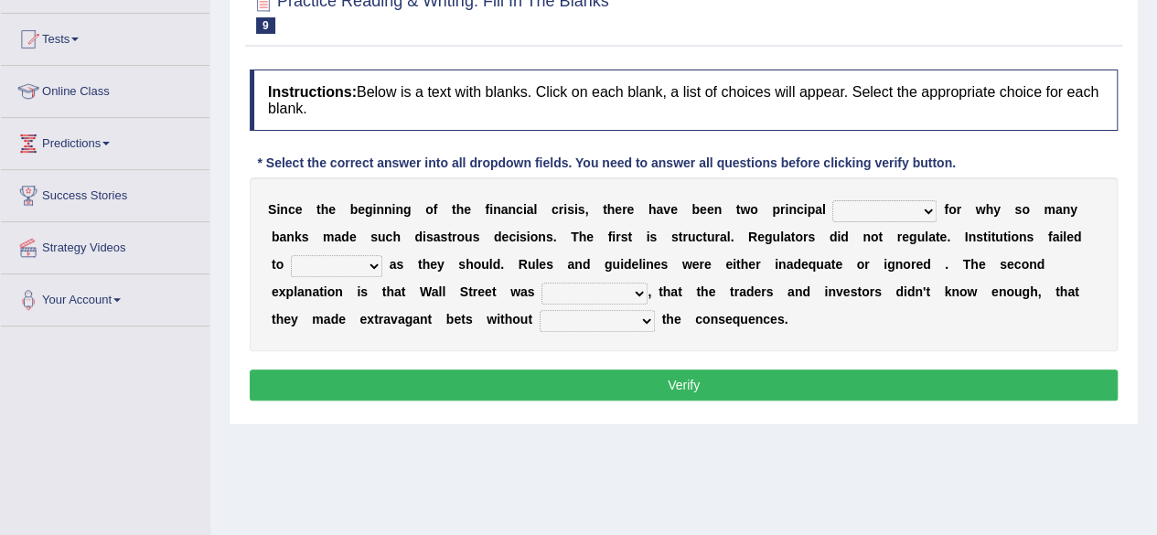
scroll to position [183, 0]
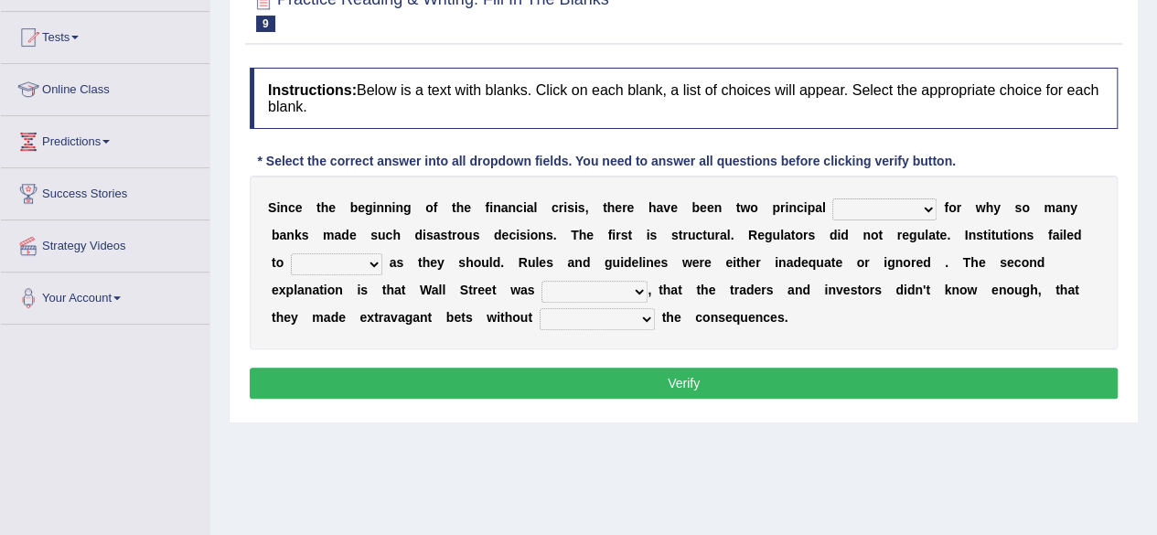
click at [898, 211] on select "explanations debates excuses examples" at bounding box center [884, 209] width 104 height 22
select select "examples"
click at [832, 198] on select "explanations debates excuses examples" at bounding box center [884, 209] width 104 height 22
click at [365, 264] on select "function use stabilize maintain" at bounding box center [336, 264] width 91 height 22
select select "use"
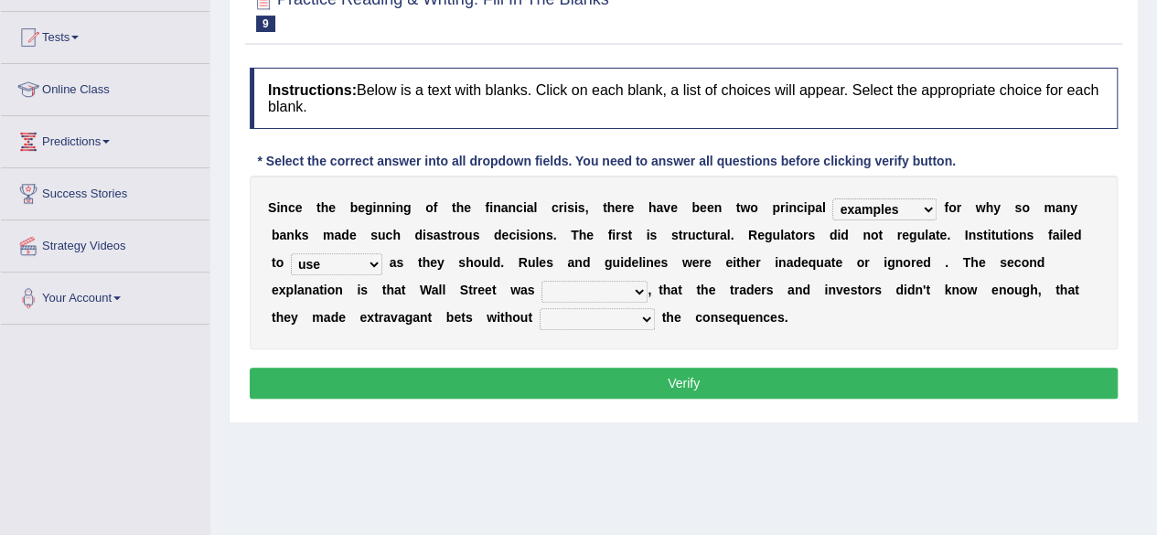
click at [291, 253] on select "function use stabilize maintain" at bounding box center [336, 264] width 91 height 22
click at [612, 281] on select "rough rampant incompetent irresponsible" at bounding box center [595, 292] width 106 height 22
select select "irresponsible"
click at [542, 281] on select "rough rampant incompetent irresponsible" at bounding box center [595, 292] width 106 height 22
click at [595, 325] on select "counting understanding correcting valuing" at bounding box center [597, 319] width 115 height 22
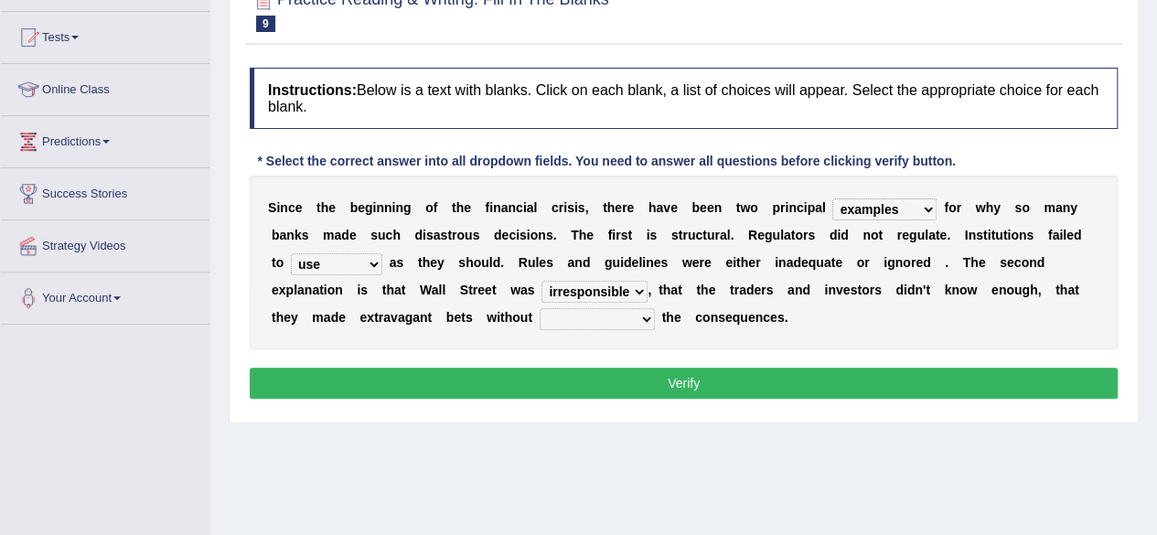
select select "understanding"
click at [540, 308] on select "counting understanding correcting valuing" at bounding box center [597, 319] width 115 height 22
click at [669, 372] on button "Verify" at bounding box center [684, 383] width 868 height 31
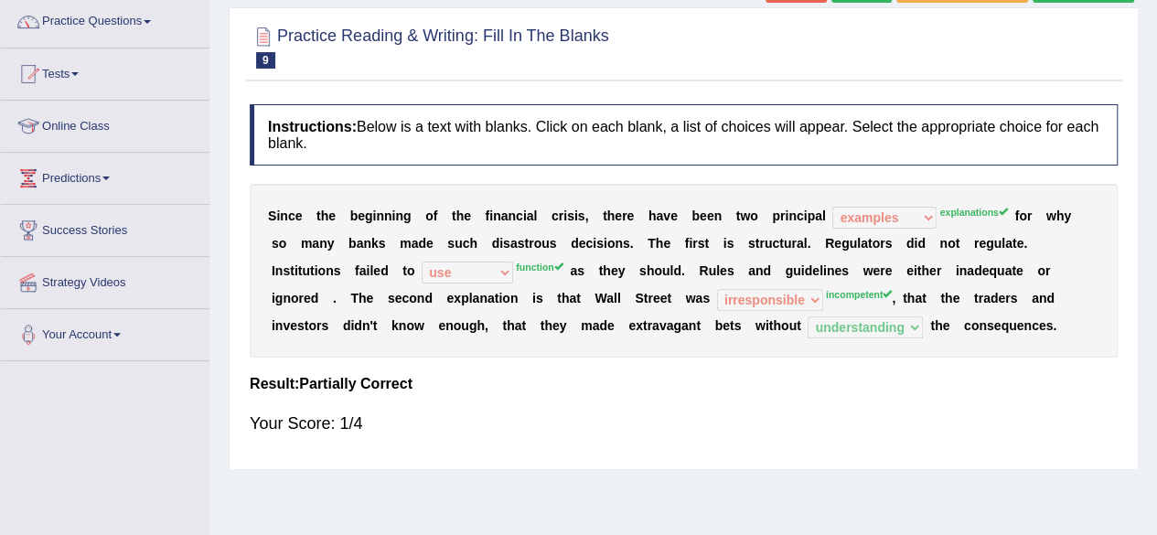
scroll to position [0, 0]
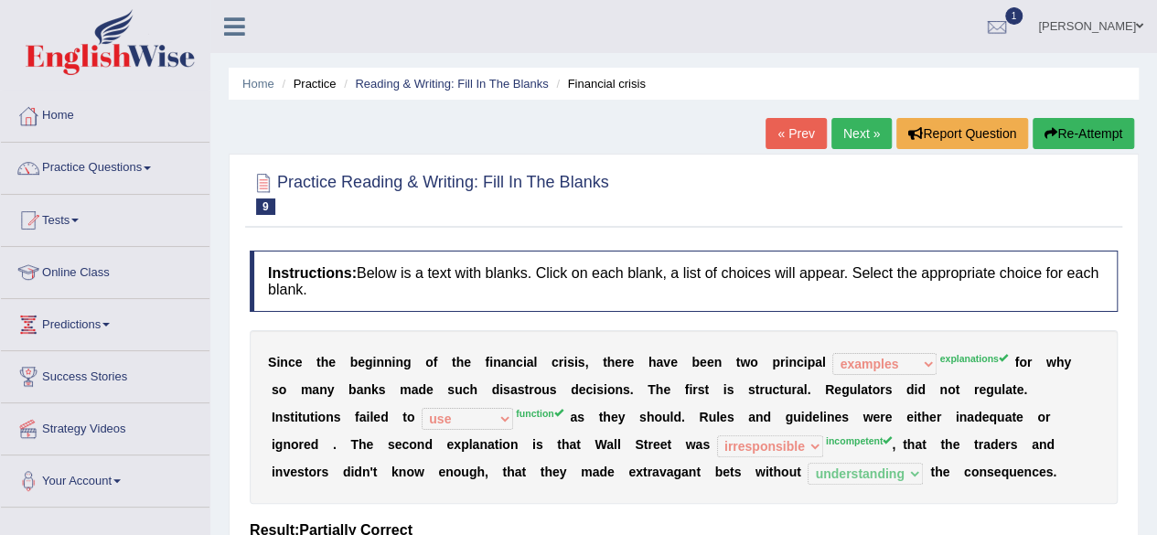
click at [854, 129] on link "Next »" at bounding box center [861, 133] width 60 height 31
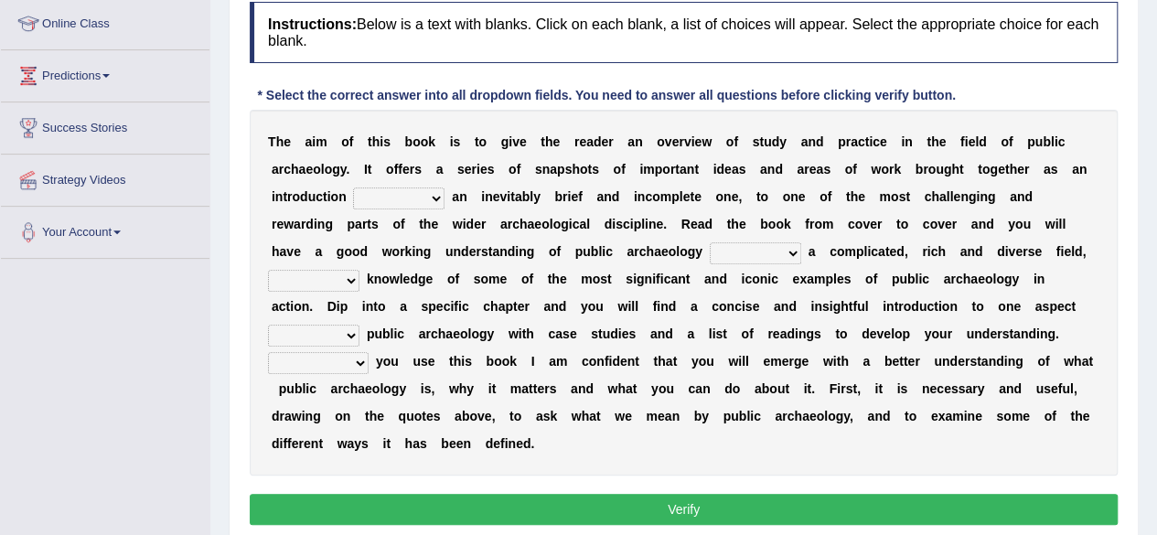
scroll to position [329, 0]
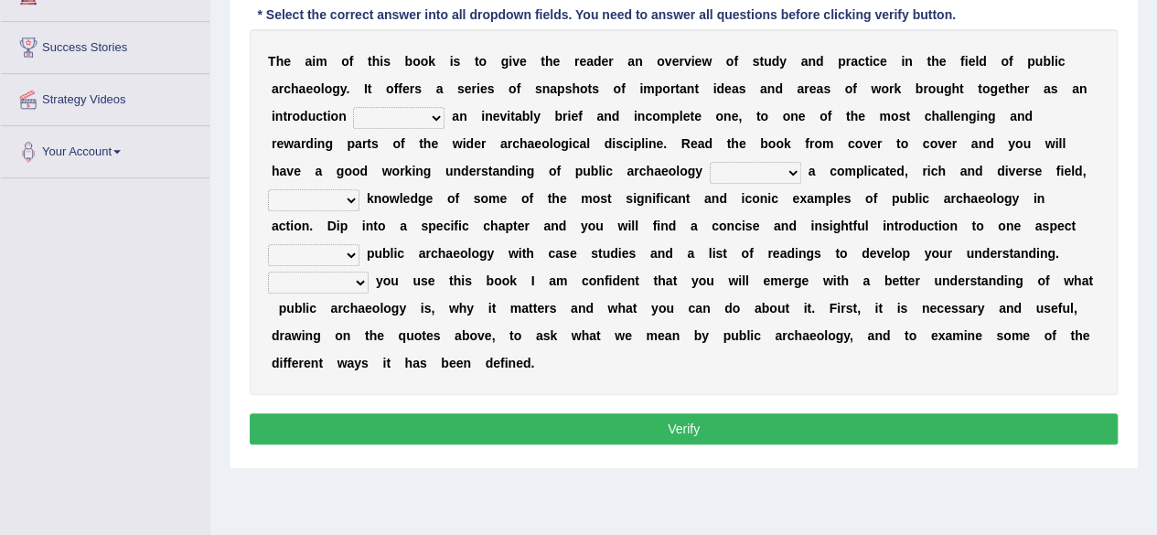
click at [423, 112] on select "because albeit unless despite" at bounding box center [398, 118] width 91 height 22
click at [353, 107] on select "because albeit unless despite" at bounding box center [398, 118] width 91 height 22
click at [424, 113] on select "because albeit unless despite" at bounding box center [398, 118] width 91 height 22
select select "despite"
click at [353, 107] on select "because albeit unless despite" at bounding box center [398, 118] width 91 height 22
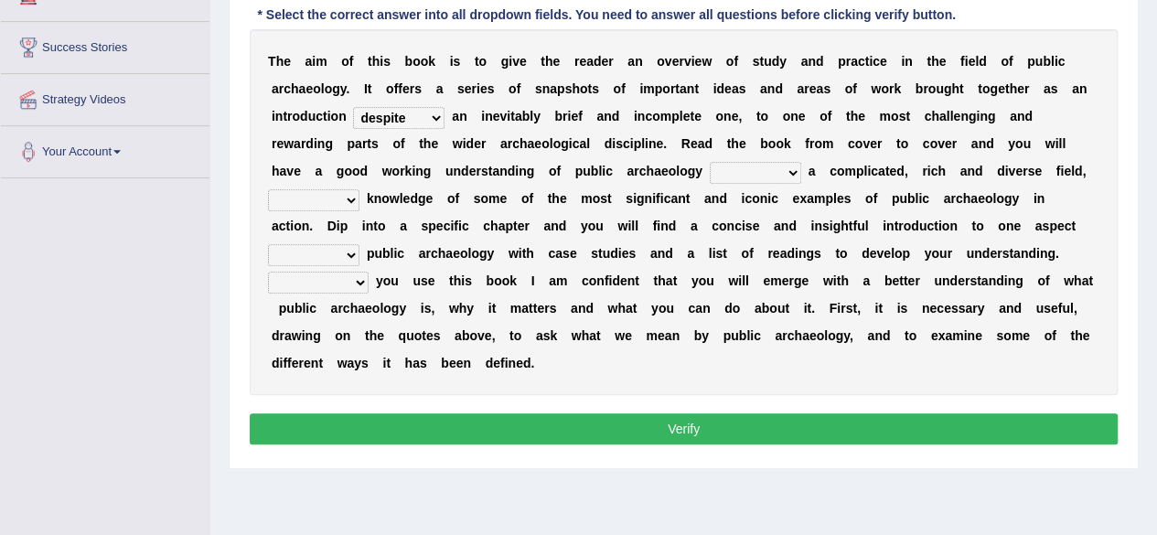
click at [784, 166] on select "for along with as" at bounding box center [755, 173] width 91 height 22
select select "with"
click at [710, 162] on select "for along with as" at bounding box center [755, 173] width 91 height 22
click at [337, 206] on select "despite of whatever as well as as though" at bounding box center [313, 200] width 91 height 22
select select "despite of"
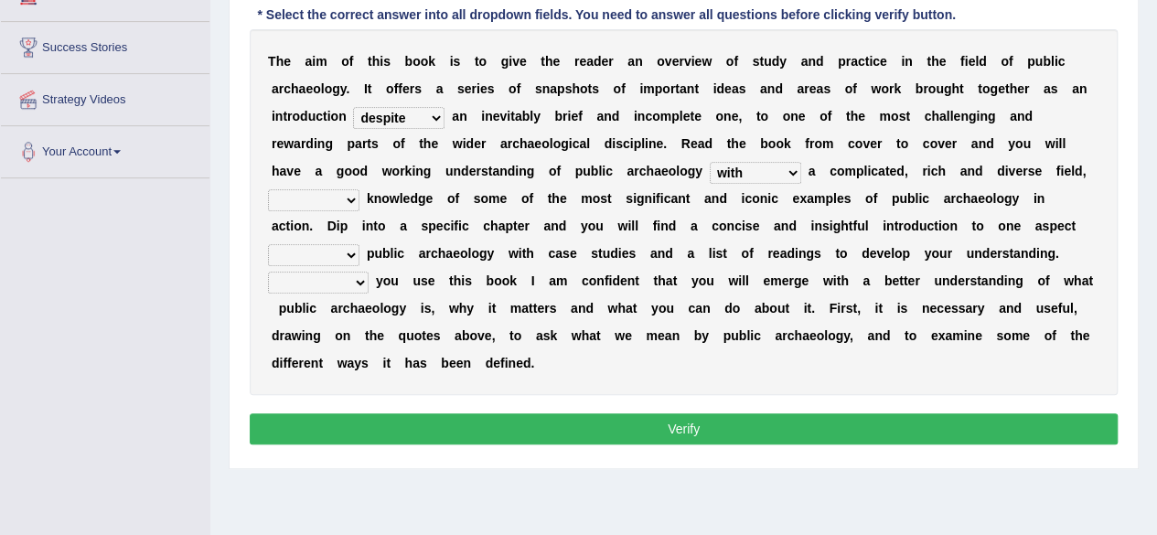
click at [268, 189] on select "despite of whatever as well as as though" at bounding box center [313, 200] width 91 height 22
click at [334, 252] on select "in on by of" at bounding box center [313, 255] width 91 height 22
select select "of"
click at [268, 244] on select "in on by of" at bounding box center [313, 255] width 91 height 22
click at [356, 281] on select "Even That However Considering" at bounding box center [318, 283] width 101 height 22
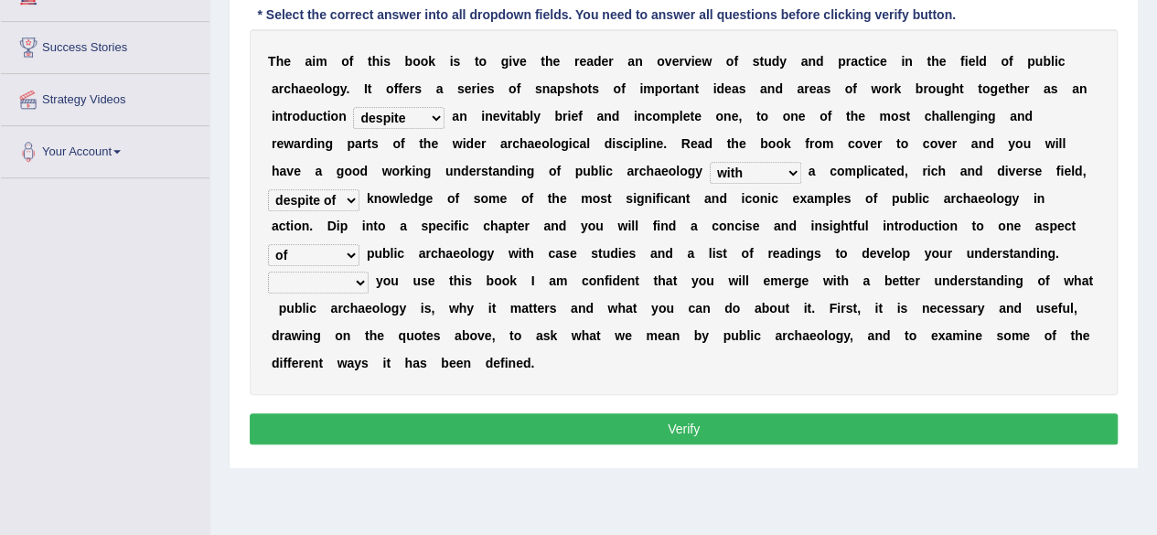
select select "Even"
click at [268, 272] on select "Even That However Considering" at bounding box center [318, 283] width 101 height 22
click at [669, 438] on button "Verify" at bounding box center [684, 428] width 868 height 31
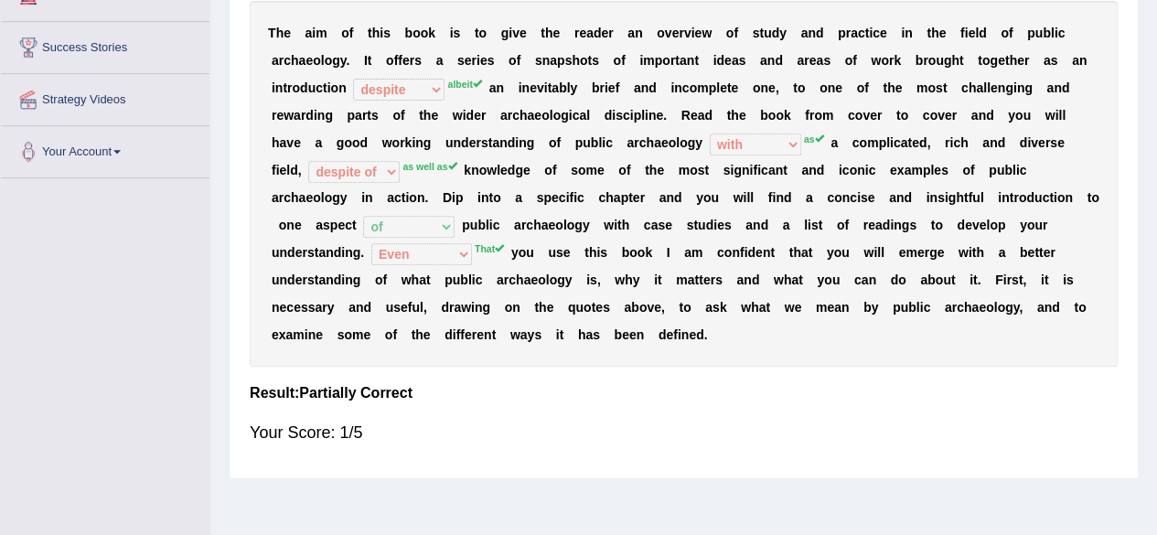
scroll to position [0, 0]
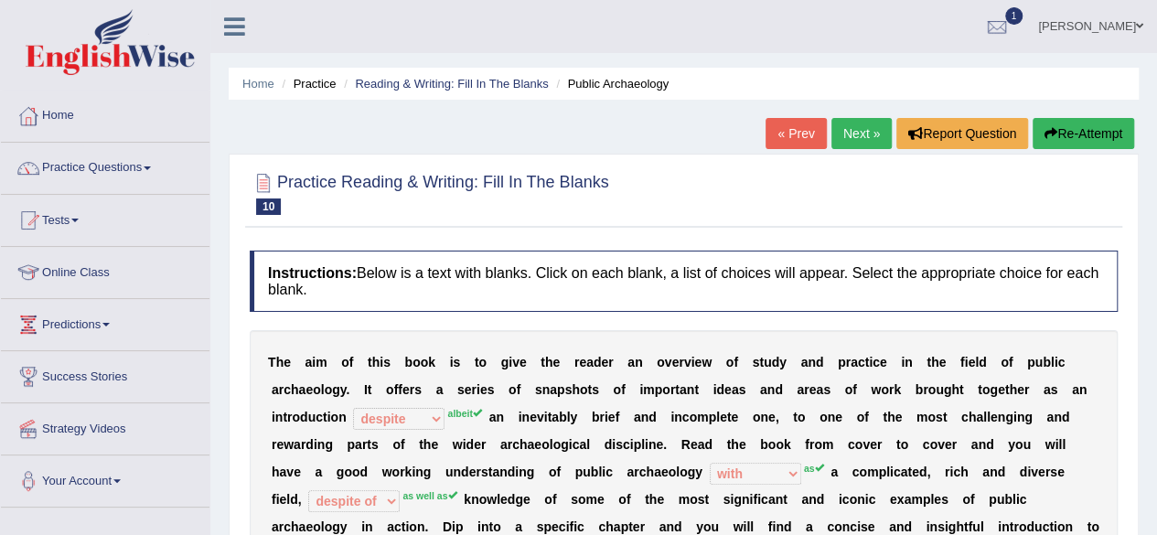
click at [853, 133] on link "Next »" at bounding box center [861, 133] width 60 height 31
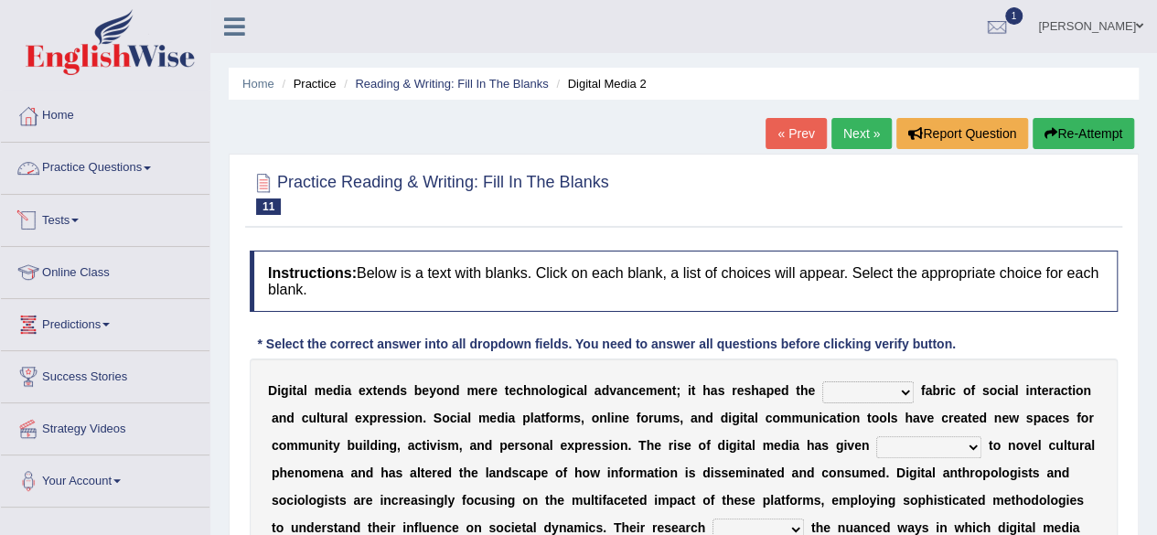
click at [139, 169] on link "Practice Questions" at bounding box center [105, 166] width 209 height 46
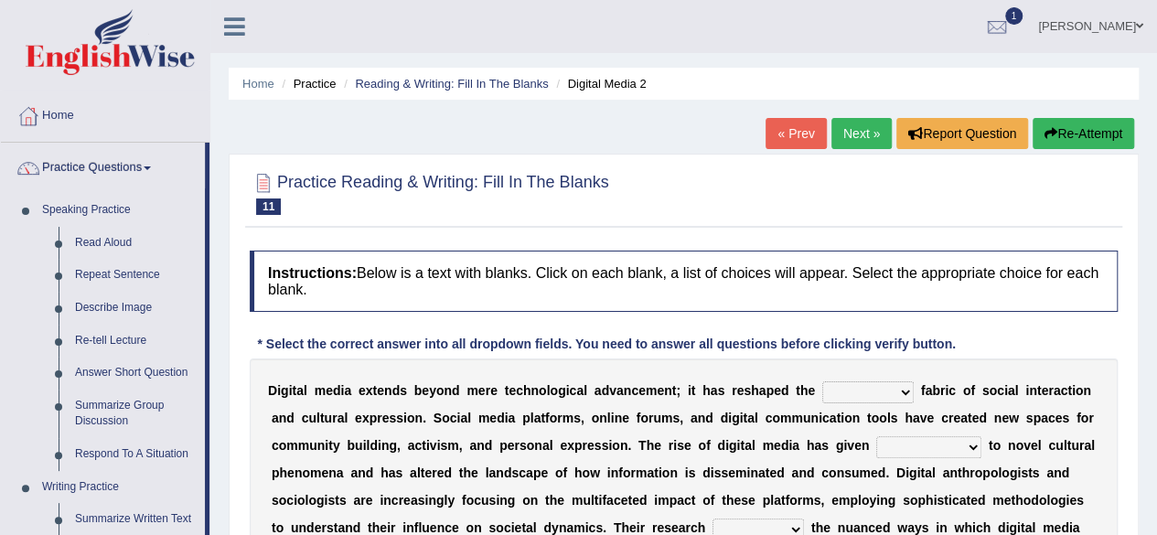
click at [134, 172] on link "Practice Questions" at bounding box center [103, 166] width 204 height 46
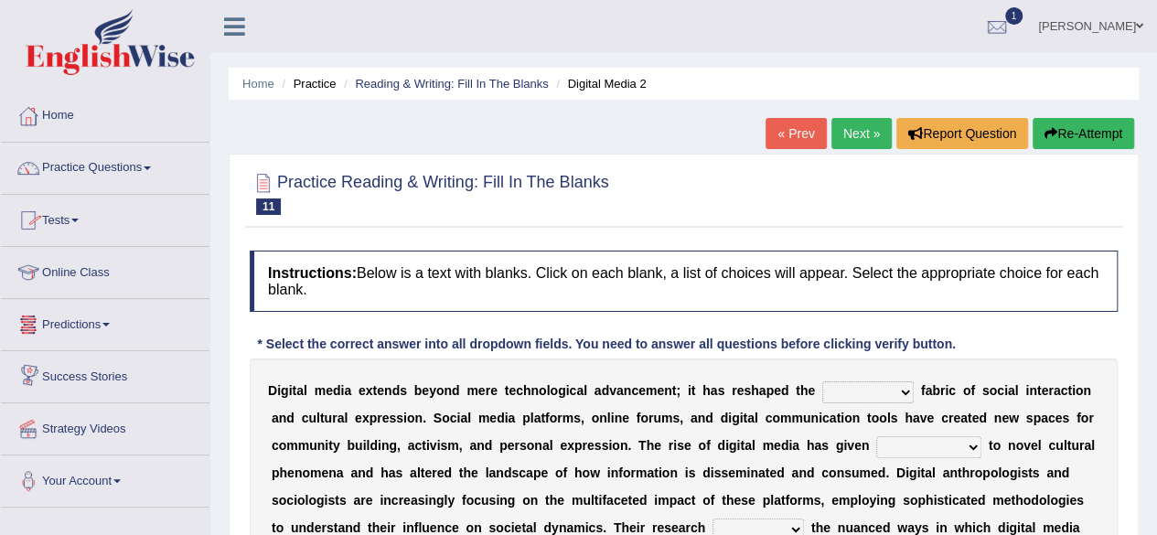
click at [97, 231] on link "Tests" at bounding box center [105, 218] width 209 height 46
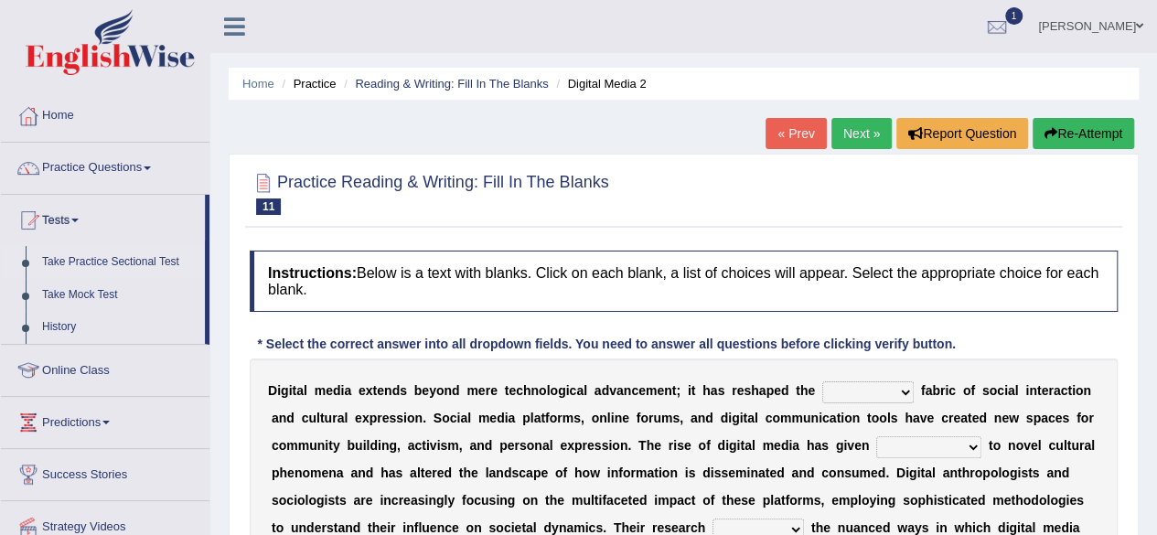
click at [90, 258] on link "Take Practice Sectional Test" at bounding box center [119, 262] width 171 height 33
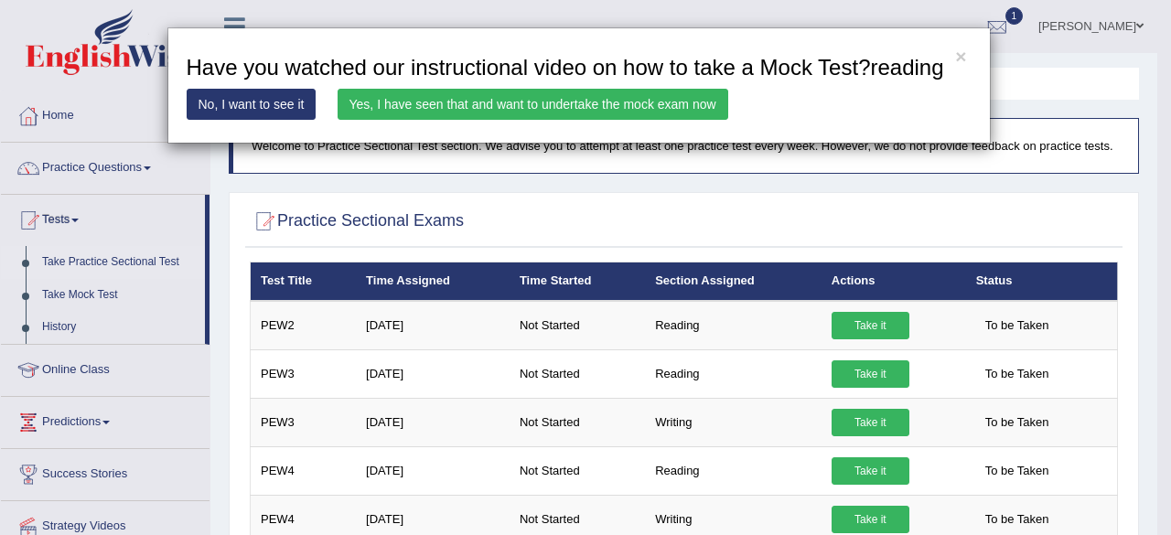
click at [594, 111] on link "Yes, I have seen that and want to undertake the mock exam now" at bounding box center [533, 104] width 391 height 31
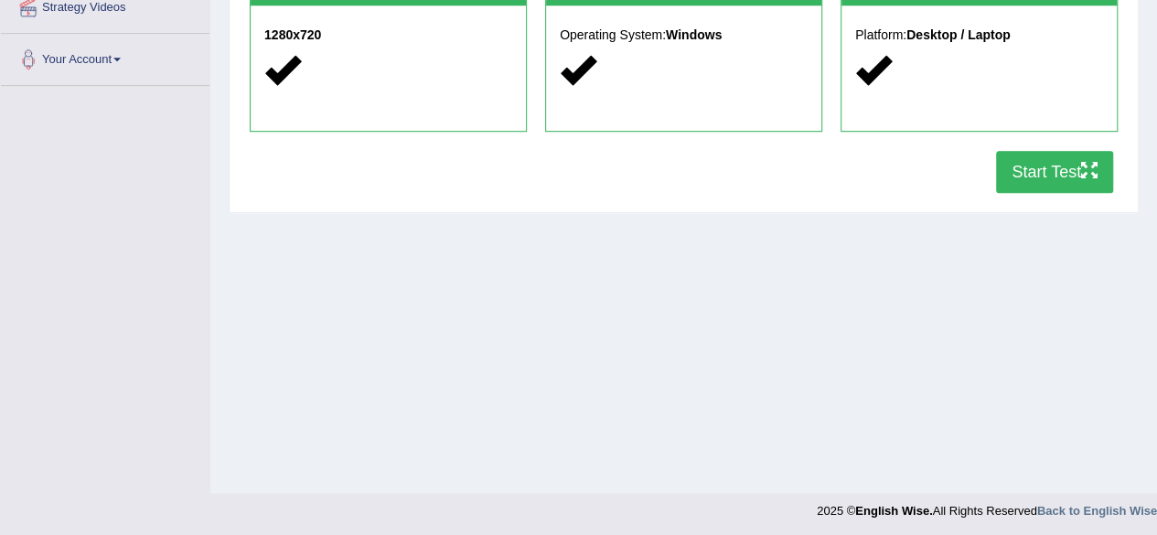
scroll to position [424, 0]
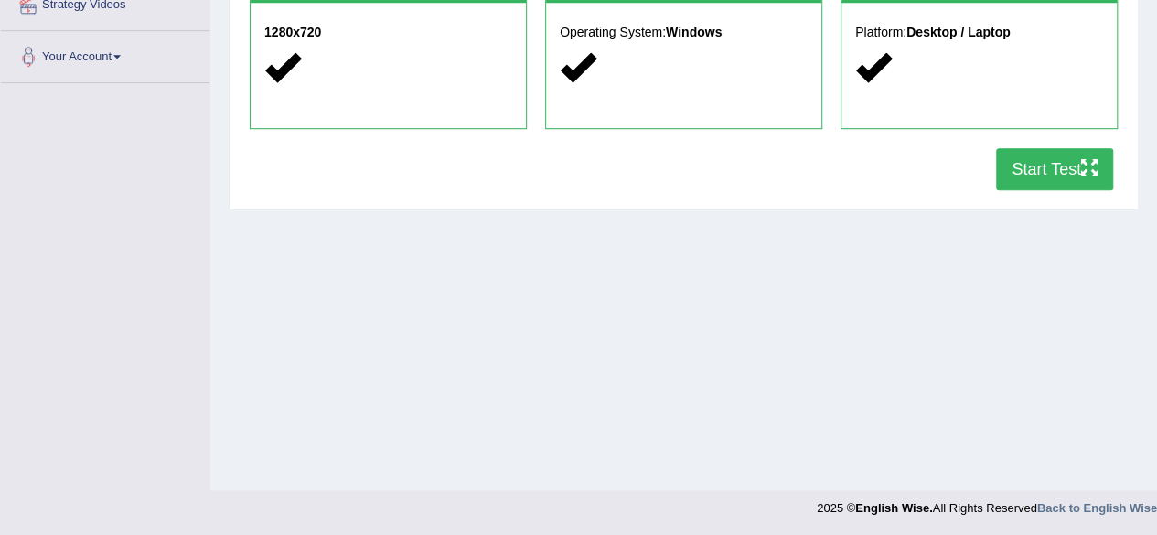
click at [1031, 166] on button "Start Test" at bounding box center [1054, 169] width 117 height 42
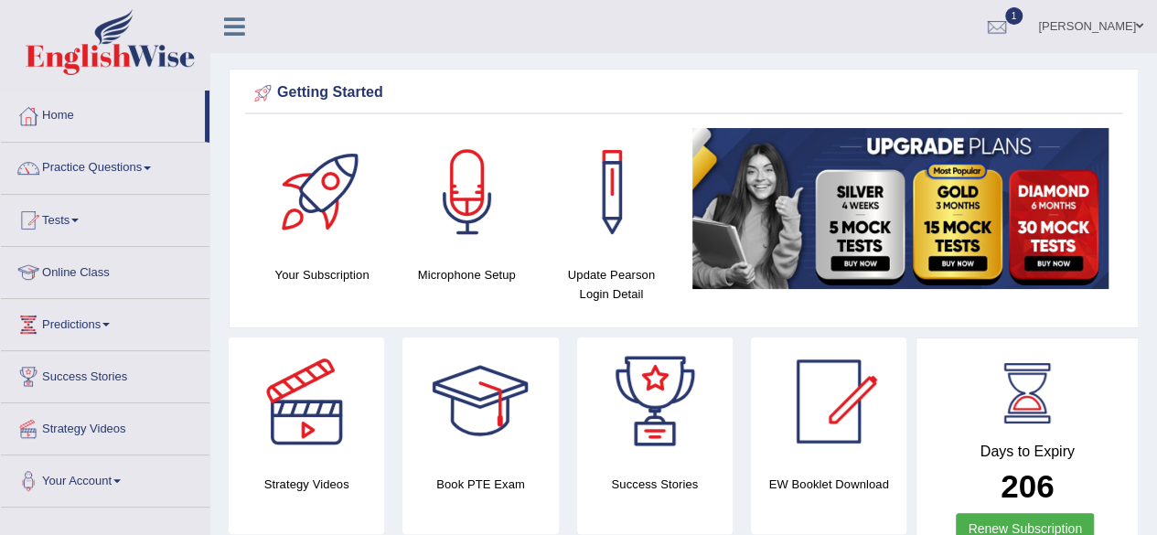
drag, startPoint x: 0, startPoint y: 0, endPoint x: 572, endPoint y: 305, distance: 647.8
click at [572, 305] on div "Update Pearson Login Detail" at bounding box center [611, 220] width 145 height 185
click at [56, 107] on link "Home" at bounding box center [103, 114] width 204 height 46
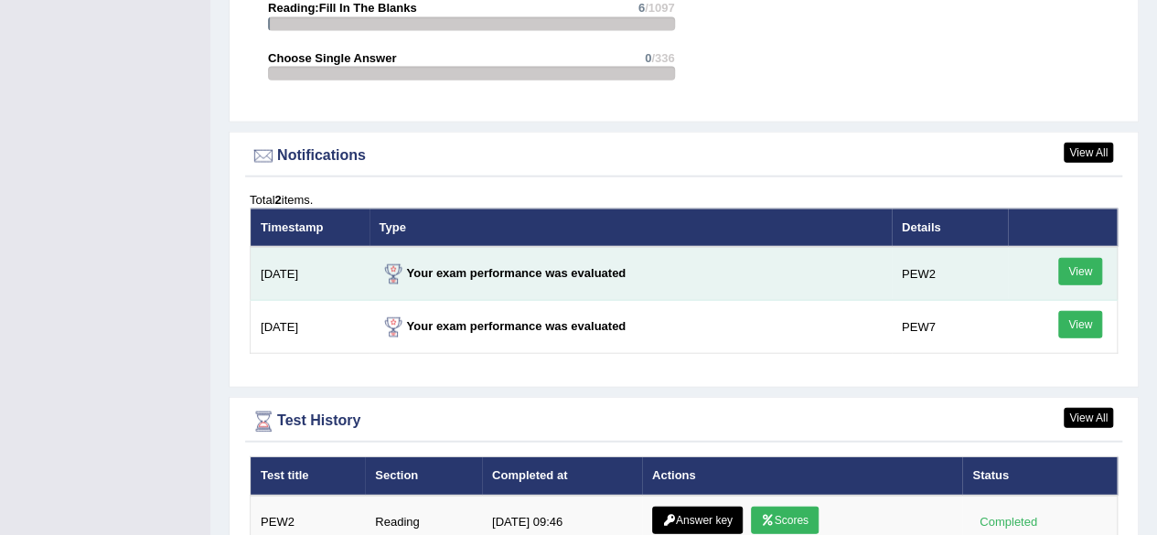
scroll to position [2265, 0]
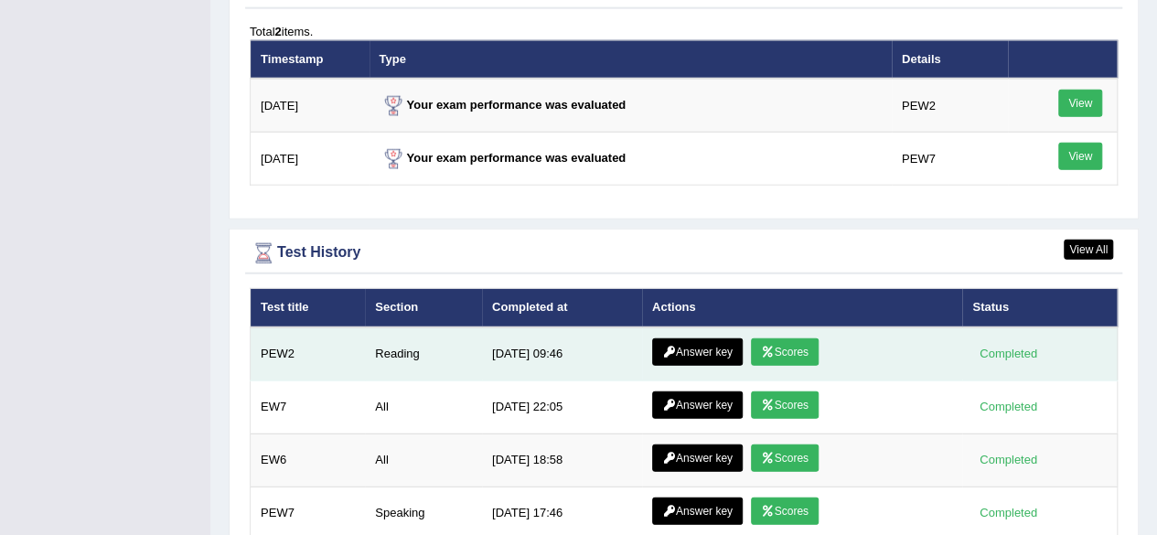
click at [786, 349] on link "Scores" at bounding box center [785, 351] width 68 height 27
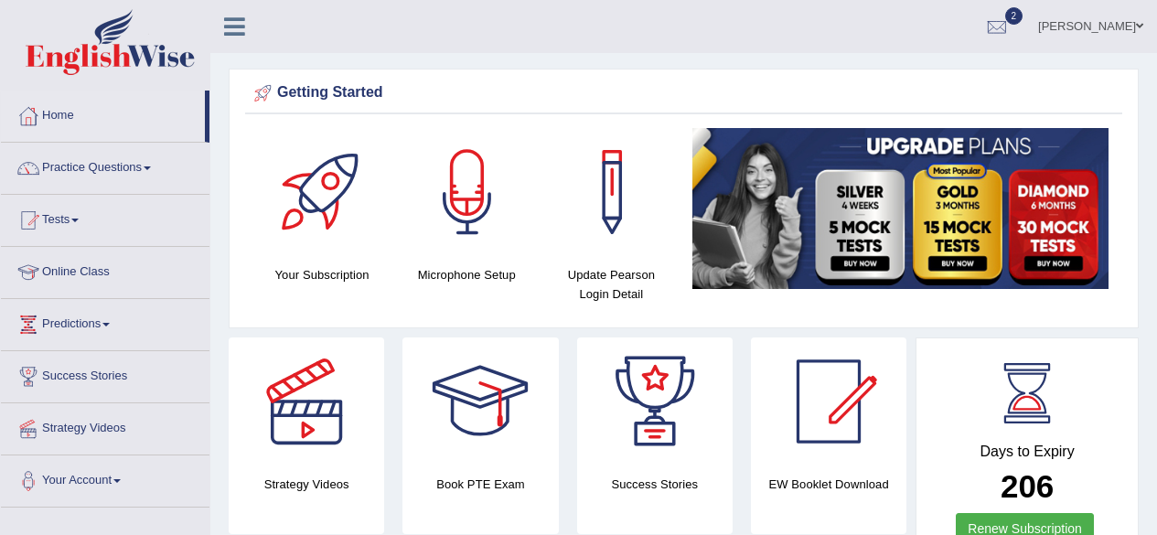
scroll to position [2469, 0]
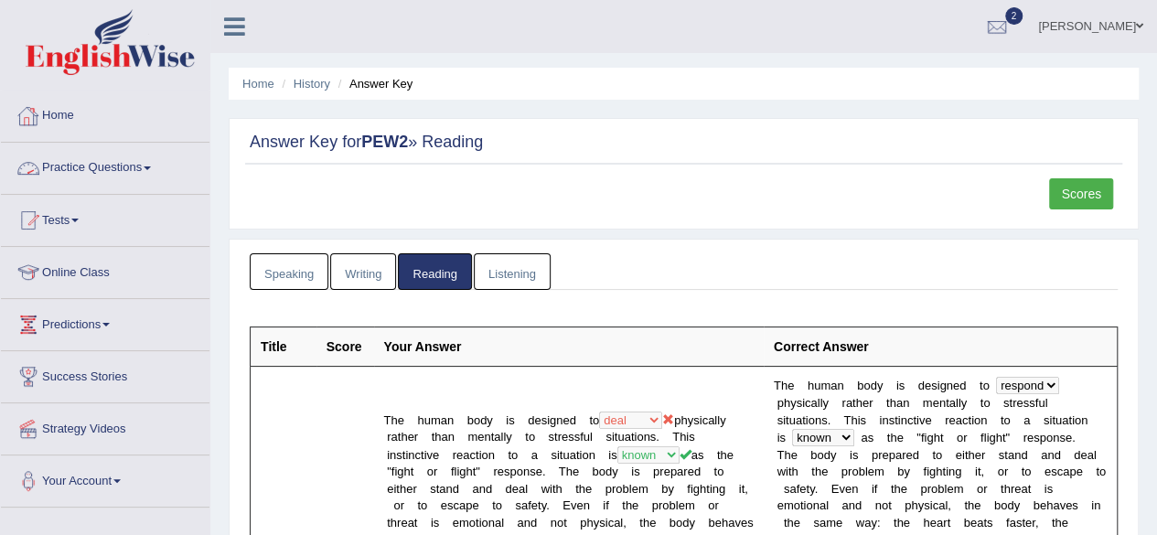
click at [57, 125] on link "Home" at bounding box center [105, 114] width 209 height 46
